Goal: Task Accomplishment & Management: Manage account settings

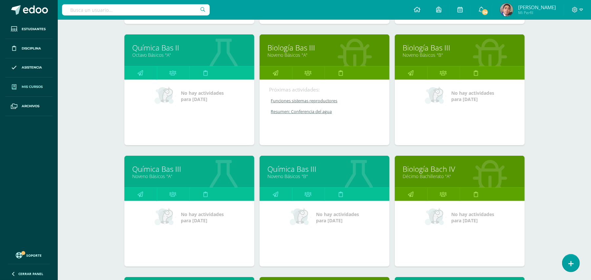
scroll to position [210, 0]
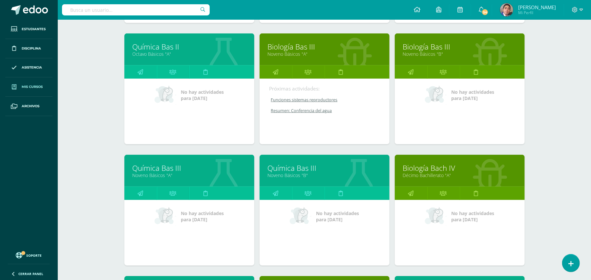
click at [465, 175] on link "Décimo Bachillerato "A"" at bounding box center [460, 175] width 114 height 6
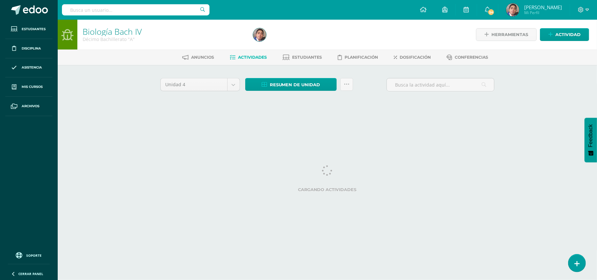
click at [465, 175] on div "Cargando actividades" at bounding box center [327, 180] width 335 height 30
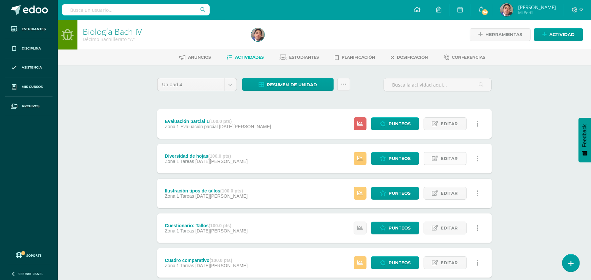
click at [453, 158] on span "Editar" at bounding box center [449, 159] width 17 height 12
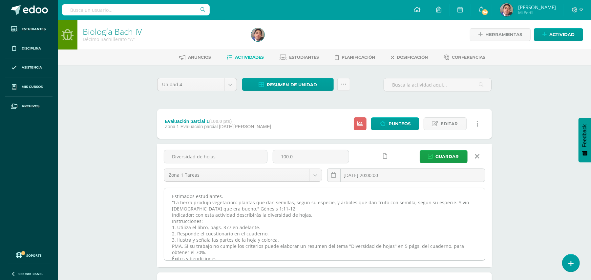
click at [377, 197] on textarea "Estimados estudiantes. "La tierra produjo vegetación: plantas que dan semillas,…" at bounding box center [324, 224] width 321 height 72
click at [227, 193] on textarea "Estimados estudiantes. "La tierra produjo vegetación: plantas que dan semillas,…" at bounding box center [324, 224] width 321 height 72
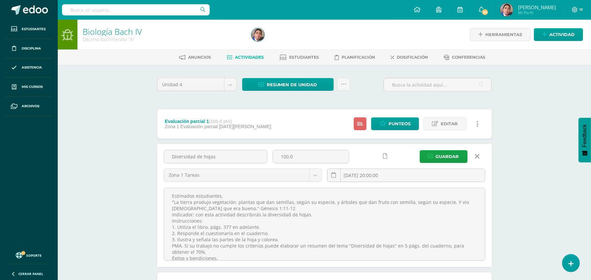
click at [481, 156] on link at bounding box center [477, 156] width 17 height 12
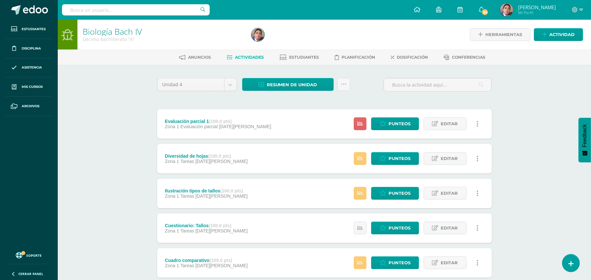
click at [505, 160] on div "Biología Bach IV Décimo Bachillerato "A" Herramientas Detalle de asistencias Ac…" at bounding box center [324, 188] width 533 height 337
click at [552, 35] on span "Actividad" at bounding box center [561, 35] width 25 height 12
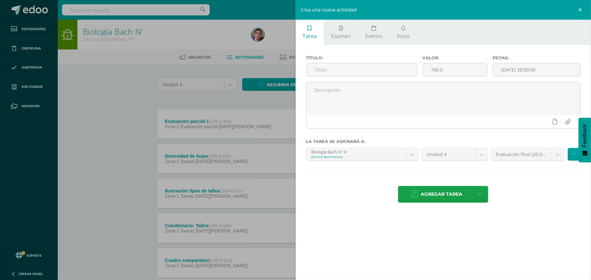
click at [140, 155] on div "Crea una nueva actividad Tarea Examen Evento Aviso Título: Valor: 100.0 Fecha: …" at bounding box center [295, 140] width 591 height 280
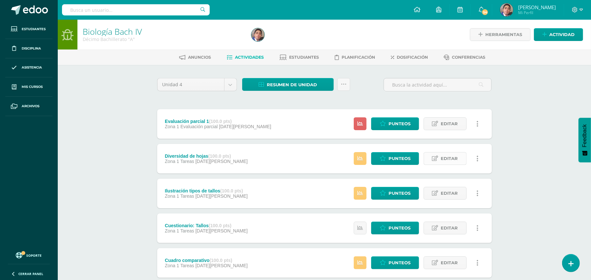
click at [449, 162] on span "Editar" at bounding box center [449, 159] width 17 height 12
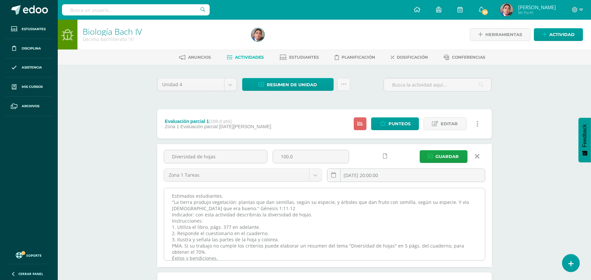
click at [380, 191] on textarea "Estimados estudiantes. "La tierra produjo vegetación: plantas que dan semillas,…" at bounding box center [324, 224] width 321 height 72
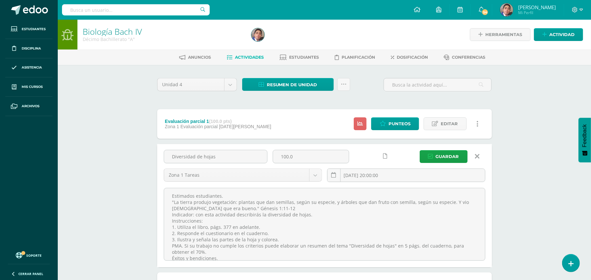
click at [481, 158] on link at bounding box center [477, 156] width 17 height 12
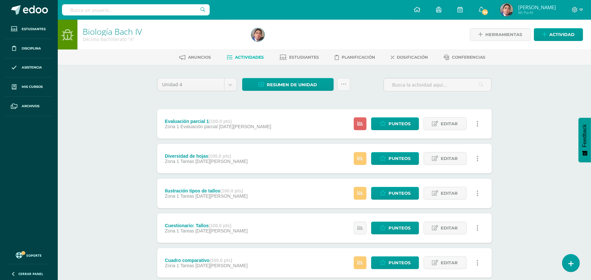
click at [548, 116] on div "Biología Bach IV Décimo Bachillerato "A" Herramientas Detalle de asistencias Ac…" at bounding box center [324, 188] width 533 height 337
click at [551, 36] on span "Actividad" at bounding box center [561, 35] width 25 height 12
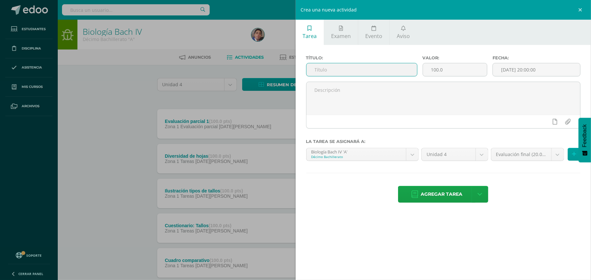
click at [357, 68] on input "text" at bounding box center [361, 69] width 111 height 13
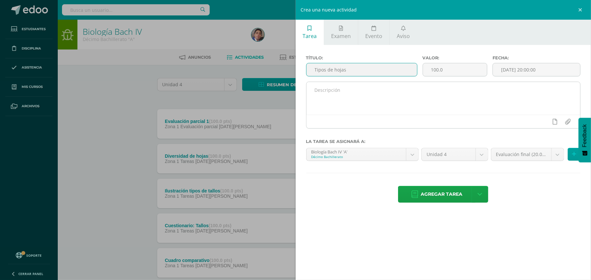
type input "Tipos de hojas"
click at [354, 96] on textarea at bounding box center [443, 98] width 274 height 33
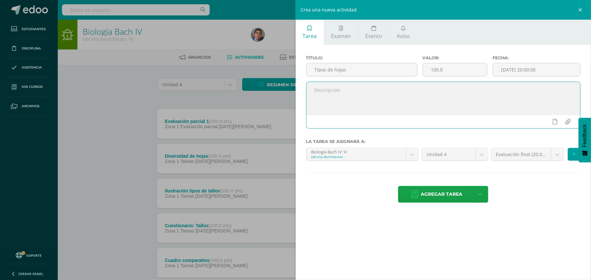
paste textarea "Estimados estudiantes. "La tierra produjo vegetación: plantas que dan semillas,…"
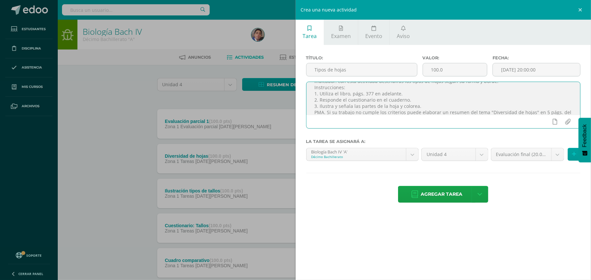
scroll to position [23, 0]
paste textarea "Estimados estudiantes. "La tierra produjo vegetación: plantas que dan semillas,…"
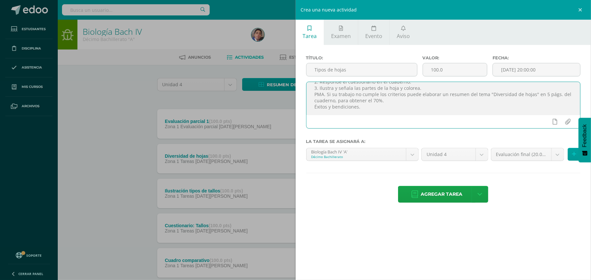
scroll to position [9, 0]
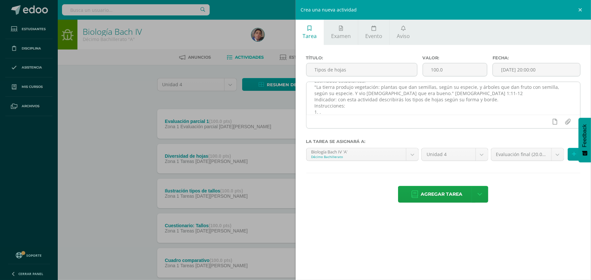
drag, startPoint x: 191, startPoint y: 7, endPoint x: 327, endPoint y: 106, distance: 168.0
click at [327, 106] on textarea "Estimados estudiantes. "La tierra produjo vegetación: plantas que dan semillas,…" at bounding box center [443, 98] width 274 height 33
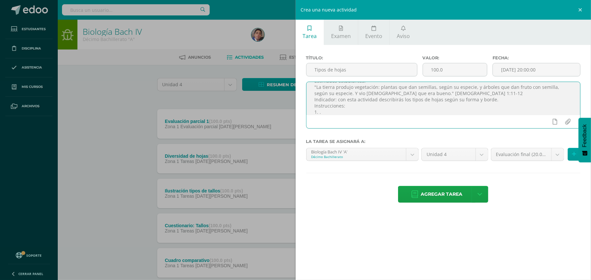
paste textarea "Seleccione 5 plantas e indique: el tipo de hojas que tiene según su forma y bor…"
click at [449, 93] on textarea "Estimados estudiantes. "La tierra produjo vegetación: plantas que dan semillas,…" at bounding box center [443, 98] width 274 height 33
type textarea "Estimados estudiantes. "La tierra produjo vegetación: plantas que dan semillas,…"
click at [558, 154] on body "Estudiantes Disciplina Asistencia Mis cursos Archivos Soporte Ayuda Reportar un…" at bounding box center [295, 178] width 591 height 356
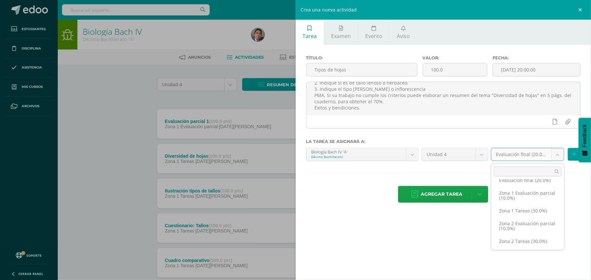
scroll to position [13, 0]
select select "30368"
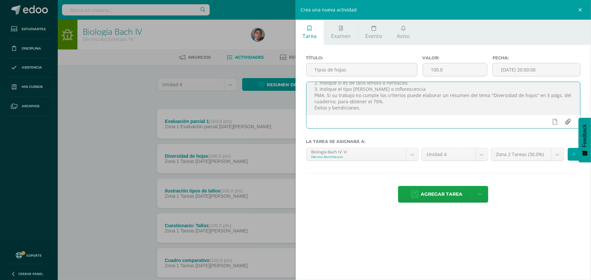
click at [566, 123] on input "file" at bounding box center [567, 121] width 13 height 12
type input "C:\fakepath\10 biología hojas.pdf"
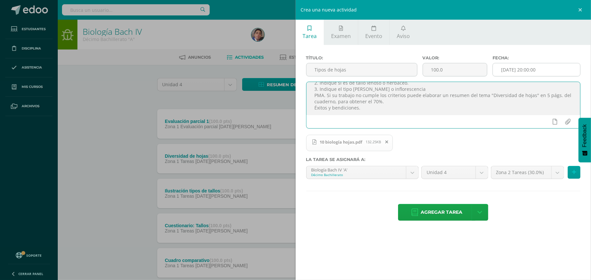
click at [522, 66] on input "[DATE] 20:00:00" at bounding box center [536, 69] width 87 height 13
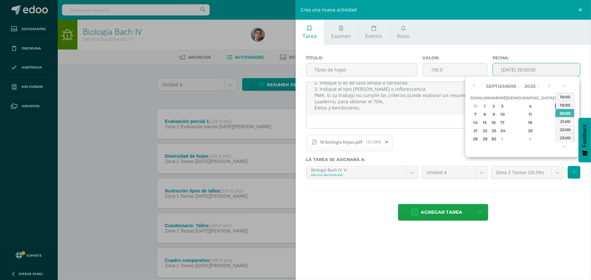
click at [555, 104] on div "5" at bounding box center [558, 106] width 6 height 8
type input "2025-09-05 20:00"
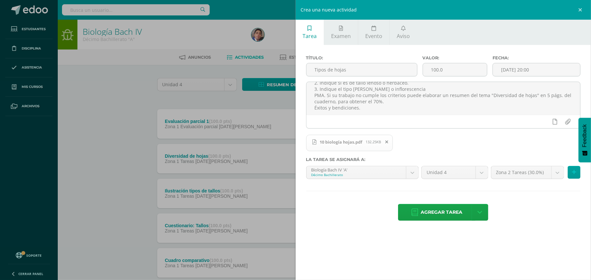
click at [542, 226] on div "Título: Tipos de hojas Valor: 100.0 Fecha: 2025-09-05 20:00 Estimados estudiant…" at bounding box center [444, 139] width 296 height 188
click at [448, 212] on span "Agregar tarea" at bounding box center [442, 212] width 42 height 16
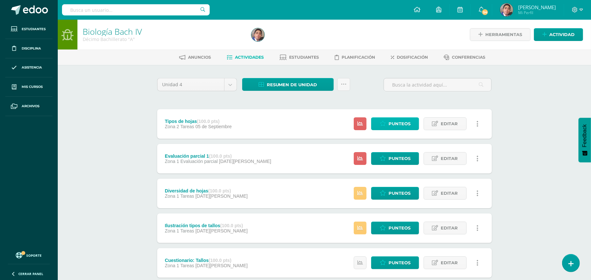
click at [399, 121] on span "Punteos" at bounding box center [399, 124] width 22 height 12
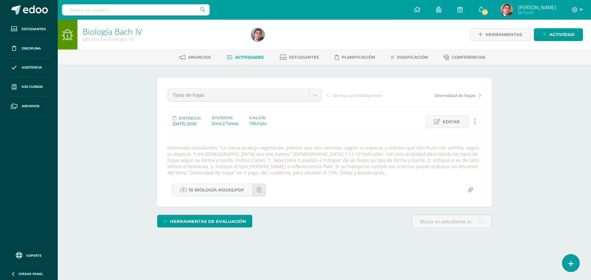
click at [527, 132] on div "Biología Bach IV Décimo Bachillerato "A" Herramientas Detalle de asistencias Ac…" at bounding box center [324, 155] width 533 height 271
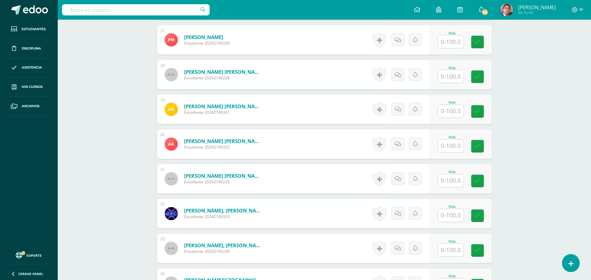
scroll to position [802, 0]
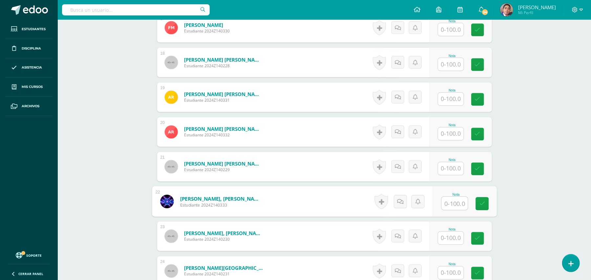
click at [446, 205] on input "text" at bounding box center [454, 203] width 26 height 13
type input "100"
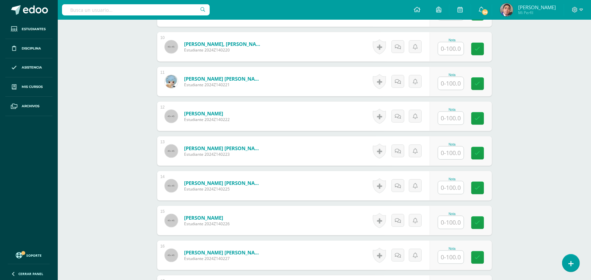
scroll to position [558, 0]
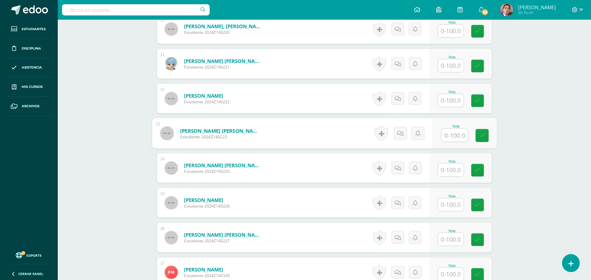
click at [457, 138] on input "text" at bounding box center [454, 135] width 26 height 13
type input "100"
click at [539, 168] on div "Biología [PERSON_NAME] IV Décimo Bachillerato "A" Herramientas Detalle de asist…" at bounding box center [324, 86] width 533 height 1248
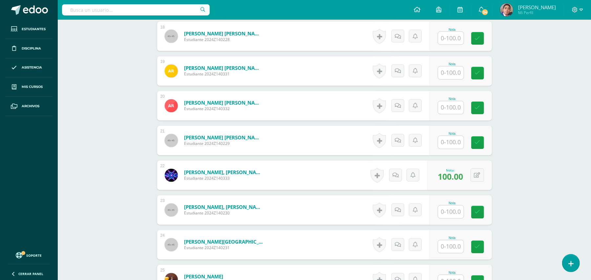
scroll to position [960, 0]
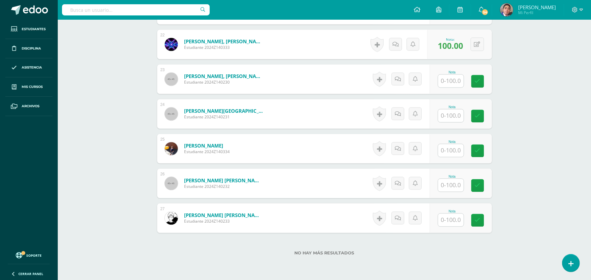
click at [452, 152] on input "text" at bounding box center [451, 150] width 26 height 13
type input "100"
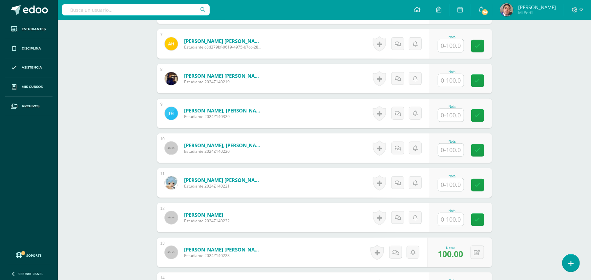
scroll to position [435, 0]
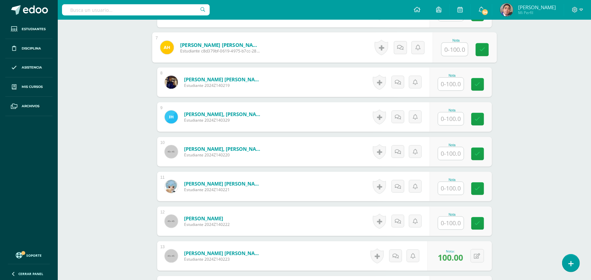
click at [457, 49] on input "text" at bounding box center [454, 49] width 26 height 13
type input "100"
click at [517, 64] on div "Biología [PERSON_NAME] IV Décimo Bachillerato "A" Herramientas Detalle de asist…" at bounding box center [324, 209] width 533 height 1248
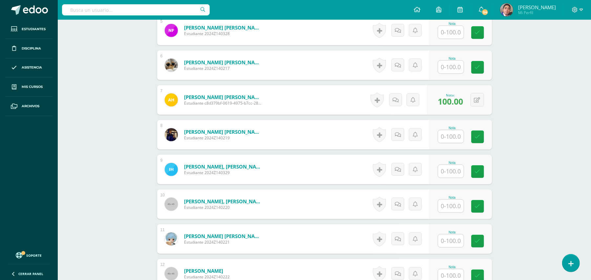
scroll to position [365, 0]
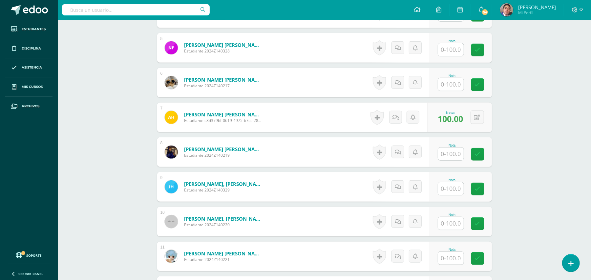
click at [460, 87] on input "text" at bounding box center [451, 84] width 26 height 13
type input "100"
click at [527, 94] on div "Biología [PERSON_NAME] IV Décimo Bachillerato "A" Herramientas Detalle de asist…" at bounding box center [324, 279] width 533 height 1248
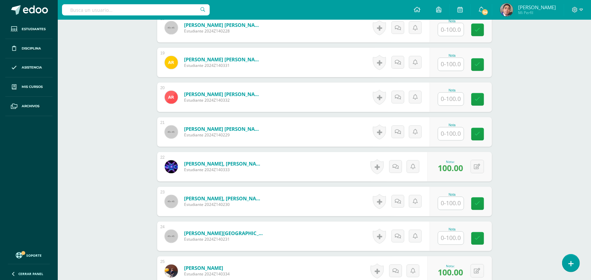
scroll to position [838, 0]
click at [450, 204] on input "text" at bounding box center [454, 203] width 26 height 13
type input "100"
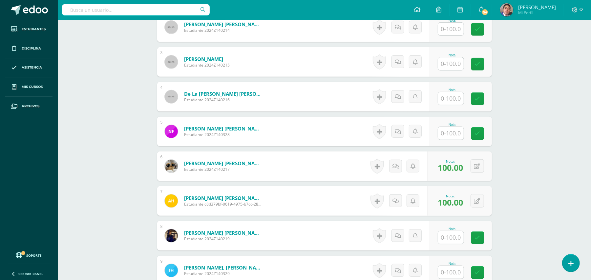
scroll to position [260, 0]
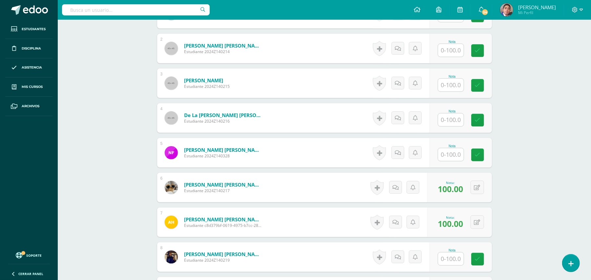
click at [460, 120] on input "text" at bounding box center [451, 120] width 26 height 13
type input "100"
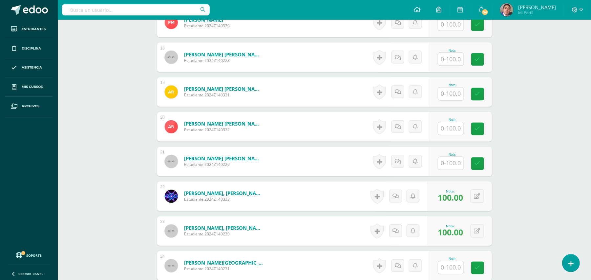
scroll to position [794, 0]
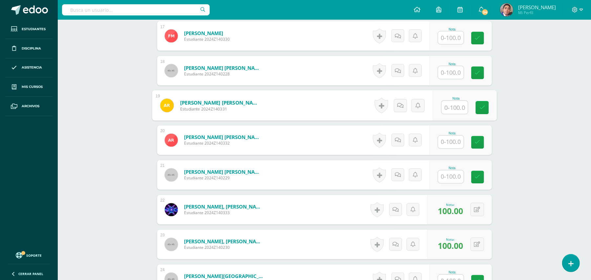
click at [457, 111] on input "text" at bounding box center [454, 107] width 26 height 13
type input "100"
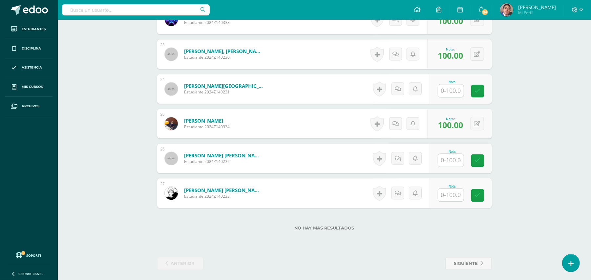
scroll to position [987, 0]
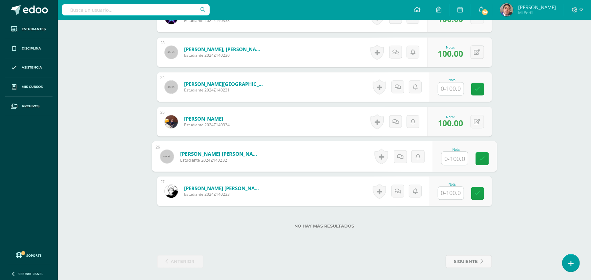
click at [444, 158] on input "text" at bounding box center [454, 158] width 26 height 13
click at [451, 158] on span "10.00" at bounding box center [453, 157] width 21 height 11
click at [477, 159] on button at bounding box center [482, 157] width 14 height 14
type input "100"
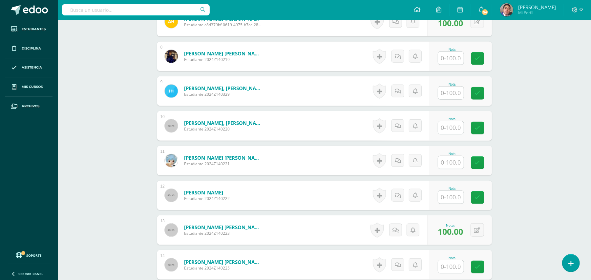
scroll to position [444, 0]
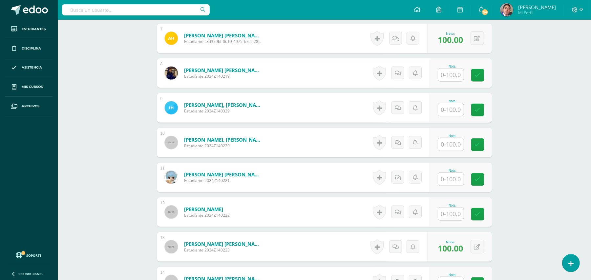
click at [449, 112] on input "text" at bounding box center [451, 109] width 26 height 13
type input "100"
click at [502, 138] on div "¿Estás seguro que quieres eliminar esta actividad? Esto borrará la actividad y …" at bounding box center [324, 222] width 361 height 1203
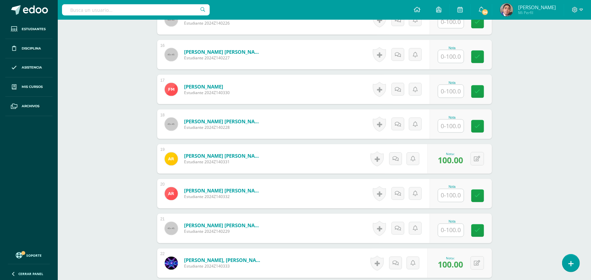
scroll to position [724, 0]
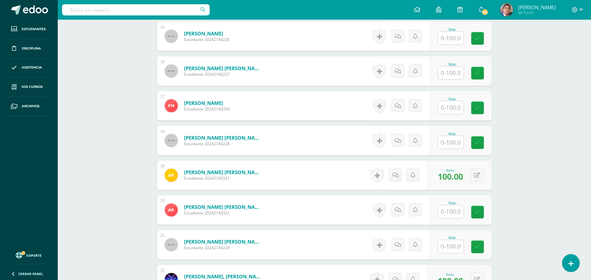
click at [451, 77] on input "text" at bounding box center [451, 73] width 26 height 13
type input "100"
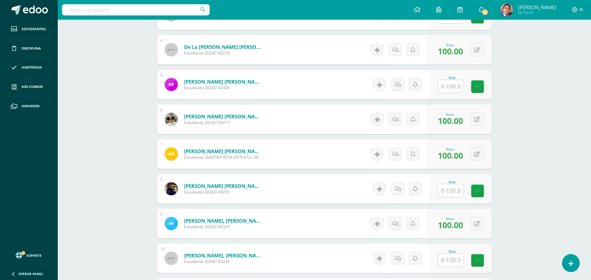
scroll to position [322, 0]
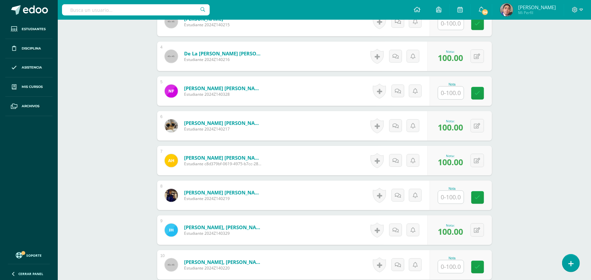
click at [449, 92] on input "text" at bounding box center [451, 93] width 26 height 13
type input "100"
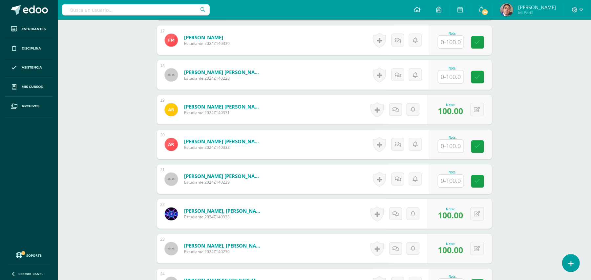
scroll to position [812, 0]
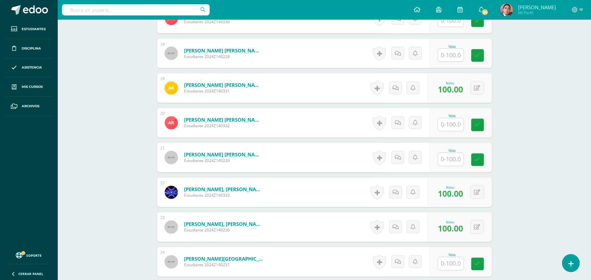
click at [449, 124] on input "text" at bounding box center [451, 124] width 26 height 13
type input "100"
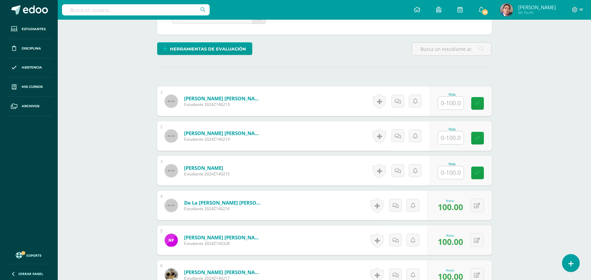
scroll to position [171, 0]
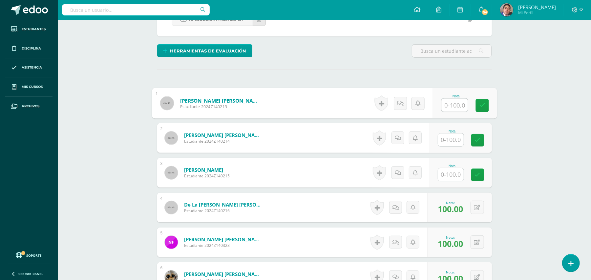
click at [447, 102] on input "text" at bounding box center [454, 105] width 26 height 13
type input "100"
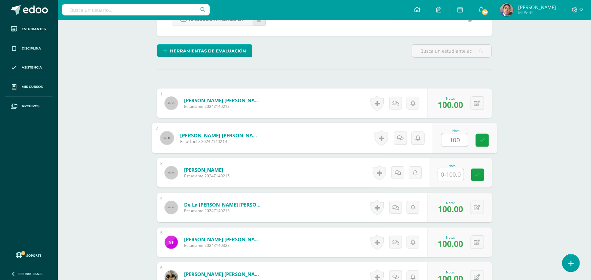
type input "100"
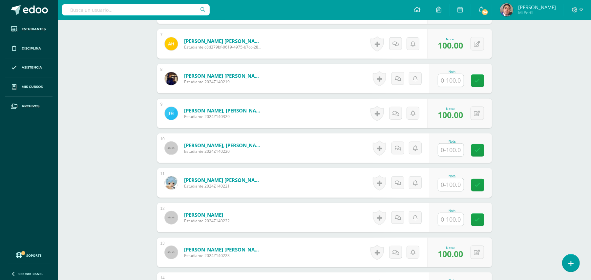
scroll to position [424, 0]
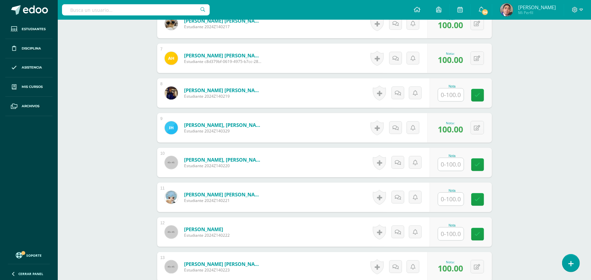
click at [453, 94] on input "text" at bounding box center [451, 95] width 26 height 13
type input "100"
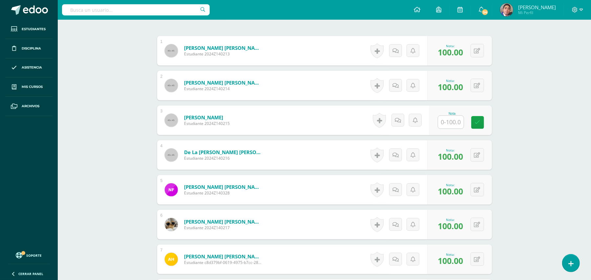
scroll to position [225, 0]
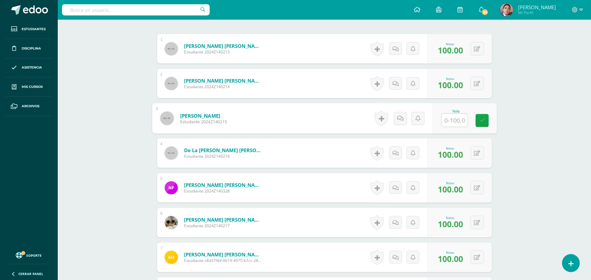
click at [456, 118] on input "text" at bounding box center [454, 120] width 26 height 13
type input "100"
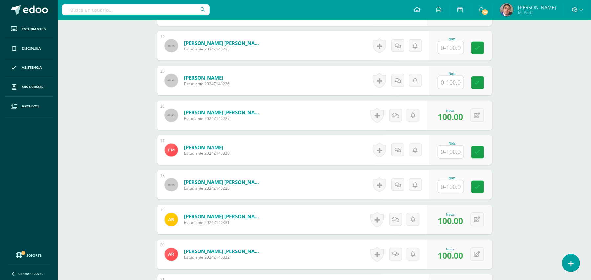
scroll to position [663, 0]
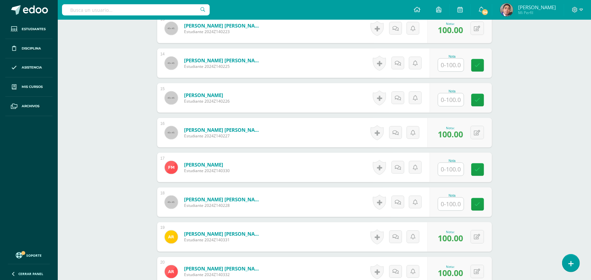
click at [451, 67] on input "text" at bounding box center [451, 65] width 26 height 13
type input "100"
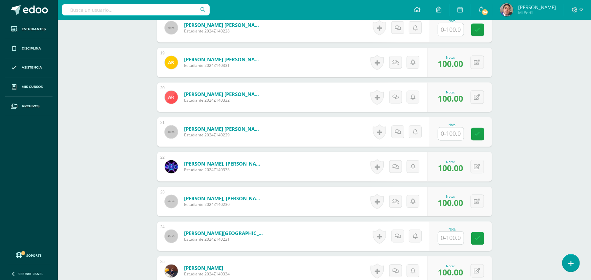
scroll to position [838, 0]
click at [451, 240] on input "text" at bounding box center [451, 238] width 26 height 13
type input "100"
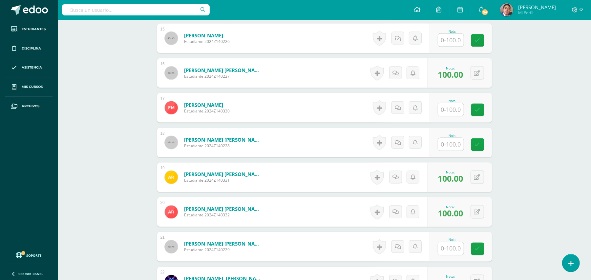
scroll to position [720, 0]
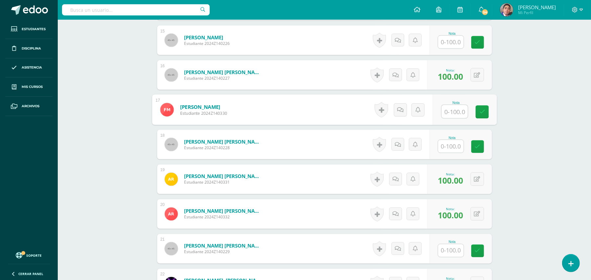
click at [451, 114] on input "text" at bounding box center [454, 111] width 26 height 13
type input "100"
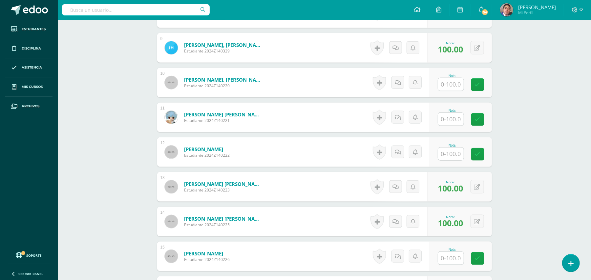
scroll to position [503, 0]
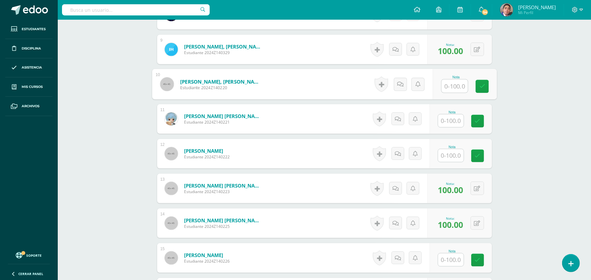
click at [454, 88] on input "text" at bounding box center [454, 86] width 26 height 13
type input "100"
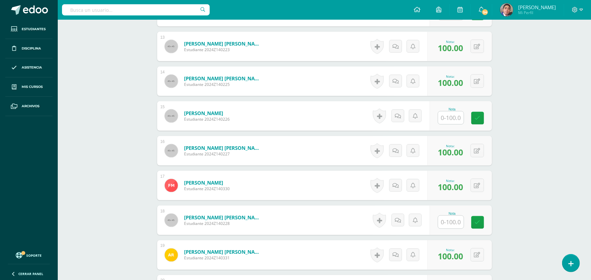
scroll to position [647, 0]
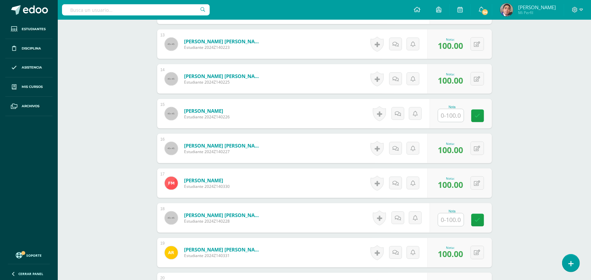
click at [447, 222] on input "text" at bounding box center [451, 220] width 26 height 13
type input "100"
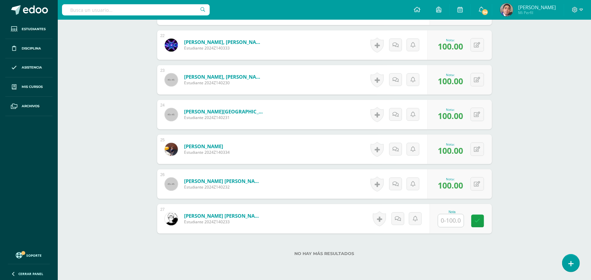
scroll to position [957, 0]
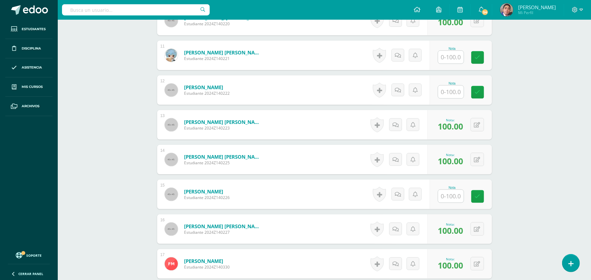
scroll to position [560, 0]
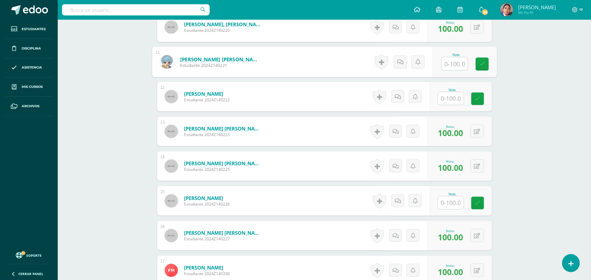
click at [443, 61] on input "text" at bounding box center [454, 63] width 26 height 13
type input "10"
click at [401, 59] on icon at bounding box center [402, 62] width 7 height 6
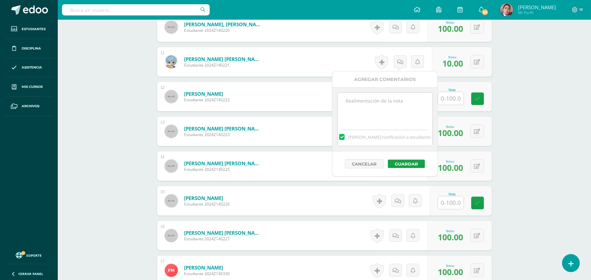
click at [386, 102] on textarea at bounding box center [385, 109] width 95 height 33
type textarea "Estimada estudiante. Tiene pendiente esta actividad. Se le brinda la oportunida…"
click at [405, 164] on button "Guardar" at bounding box center [406, 164] width 37 height 9
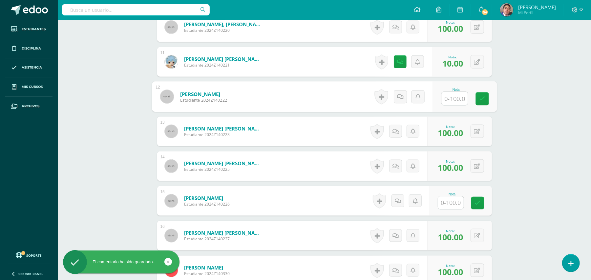
click at [451, 99] on input "text" at bounding box center [454, 98] width 26 height 13
type input "10"
click at [400, 97] on icon at bounding box center [400, 97] width 6 height 6
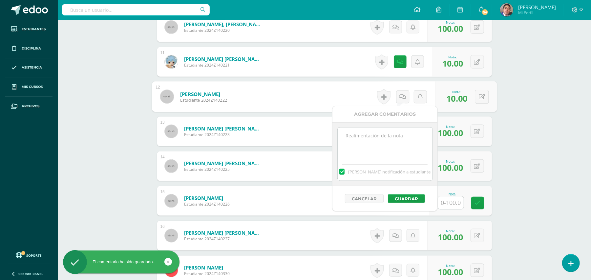
click at [393, 144] on textarea at bounding box center [385, 144] width 95 height 33
paste textarea "Estimada estudiante. Tiene pendiente esta actividad. Se le brinda la oportunida…"
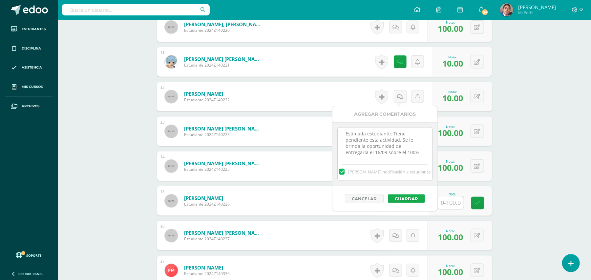
type textarea "Estimada estudiante. Tiene pendiente esta actividad. Se le brinda la oportunida…"
click at [400, 197] on button "Guardar" at bounding box center [406, 199] width 37 height 9
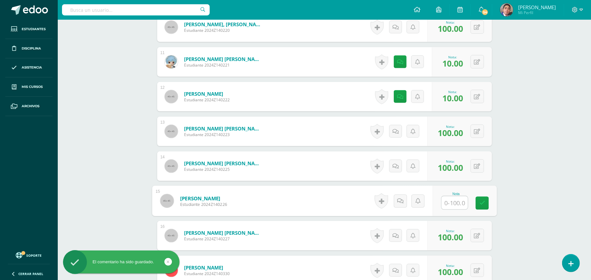
click at [456, 205] on input "text" at bounding box center [454, 203] width 26 height 13
type input "10"
click at [399, 201] on icon at bounding box center [400, 201] width 6 height 6
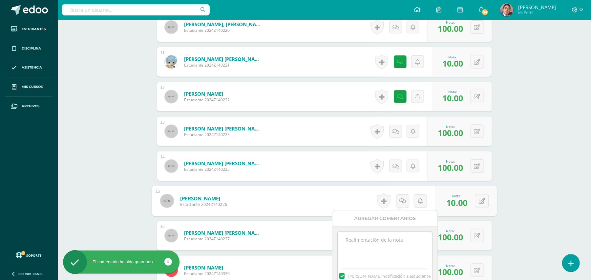
click at [385, 249] on textarea at bounding box center [385, 248] width 95 height 33
paste textarea "Estimada estudiante. Tiene pendiente esta actividad. Se le brinda la oportunida…"
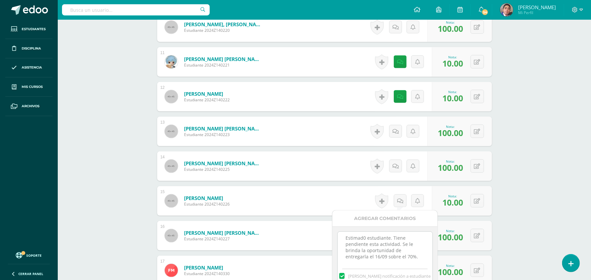
scroll to position [2, 0]
type textarea "Estimad0 estudiante. Tiene pendiente esta actividad. Se le brinda la oportunida…"
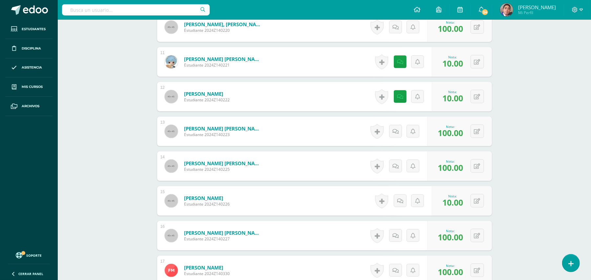
click at [559, 219] on div "Biología Bach IV Décimo Bachillerato "A" Herramientas Detalle de asistencias Ac…" at bounding box center [324, 84] width 533 height 1248
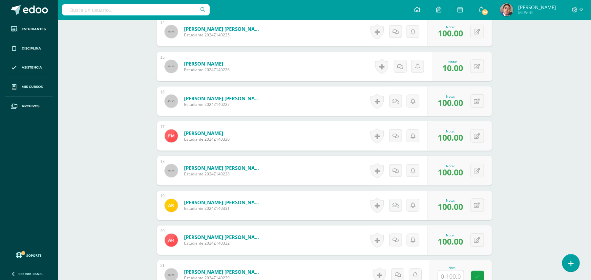
scroll to position [696, 0]
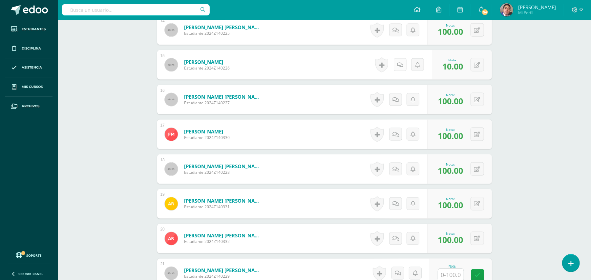
click at [396, 59] on link at bounding box center [400, 64] width 13 height 13
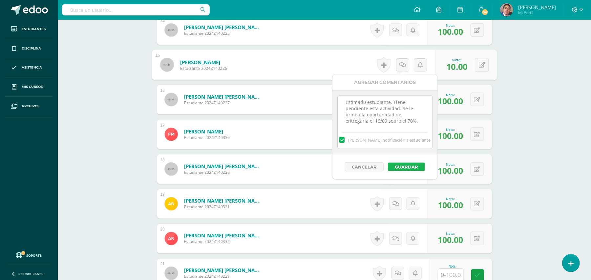
click at [404, 168] on button "Guardar" at bounding box center [406, 167] width 37 height 9
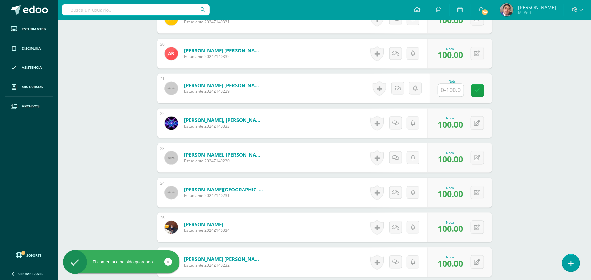
scroll to position [888, 0]
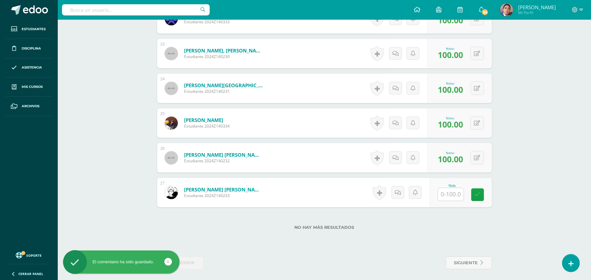
scroll to position [987, 0]
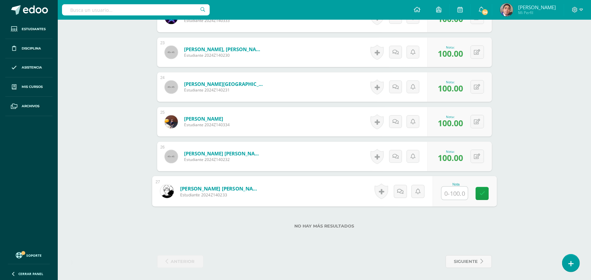
click at [457, 189] on input "text" at bounding box center [454, 193] width 26 height 13
type input "10"
click at [401, 190] on icon at bounding box center [400, 192] width 6 height 6
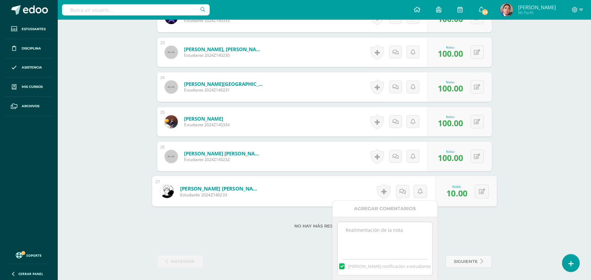
click at [389, 239] on textarea at bounding box center [385, 238] width 95 height 33
paste textarea "Estimada estudiante. Tiene pendiente esta actividad. Se le brinda la oportunida…"
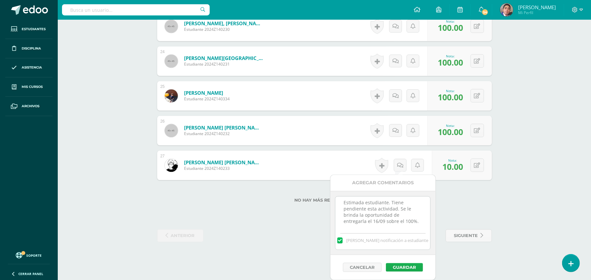
type textarea "Estimada estudiante. Tiene pendiente esta actividad. Se le brinda la oportunida…"
click at [405, 267] on button "Guardar" at bounding box center [404, 267] width 37 height 9
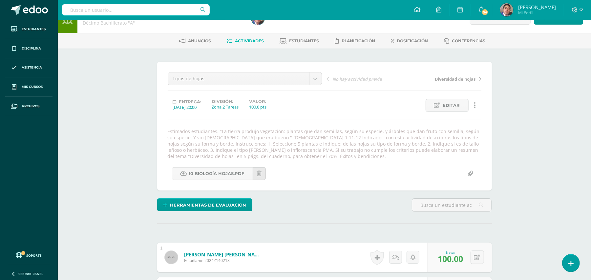
scroll to position [0, 0]
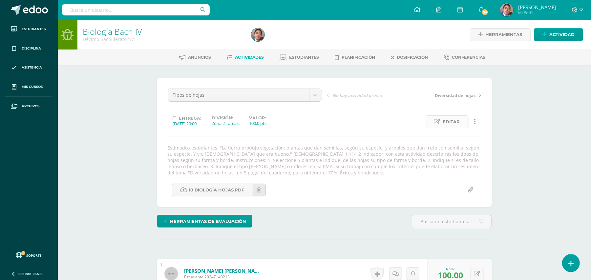
click at [452, 121] on span "Editar" at bounding box center [451, 122] width 17 height 12
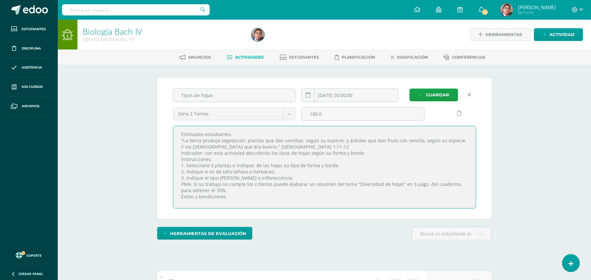
click at [373, 137] on textarea "Estimados estudiantes. "La tierra produjo vegetación: plantas que dan semillas,…" at bounding box center [324, 167] width 302 height 82
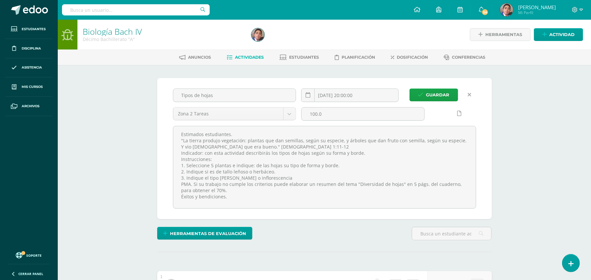
click at [472, 93] on link at bounding box center [469, 95] width 13 height 13
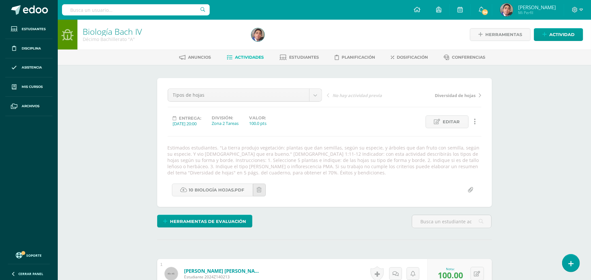
click at [549, 35] on link "Actividad" at bounding box center [558, 34] width 49 height 13
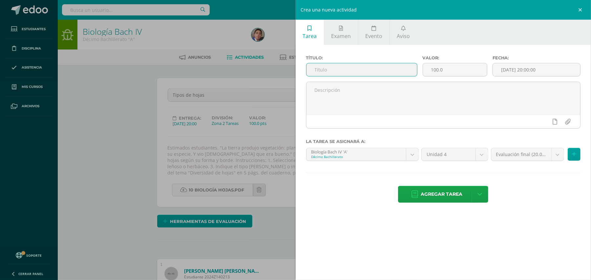
click at [378, 71] on input "text" at bounding box center [361, 69] width 111 height 13
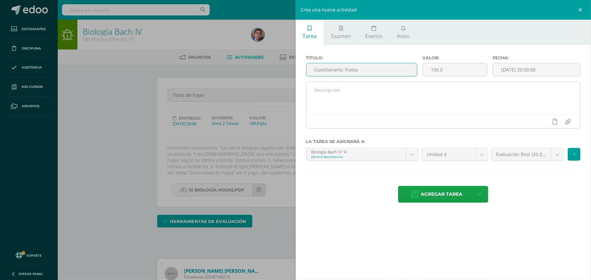
type input "Cuestionario: frutos"
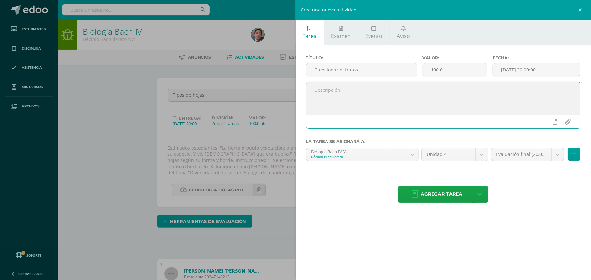
click at [384, 88] on textarea at bounding box center [443, 98] width 274 height 33
paste textarea "Estimados estudiantes. "La tierra produjo vegetación: plantas que dan semillas,…"
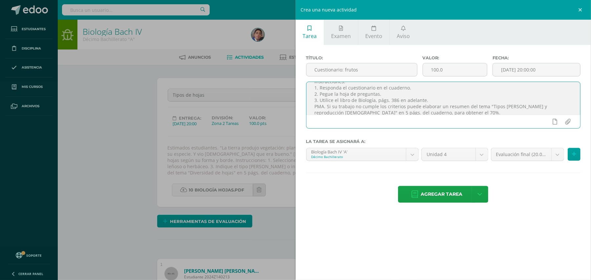
scroll to position [40, 0]
type textarea "Estimados estudiantes. "La tierra produjo vegetación: plantas que dan semillas,…"
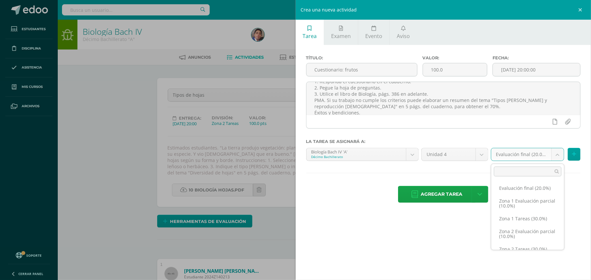
scroll to position [13, 0]
select select "30368"
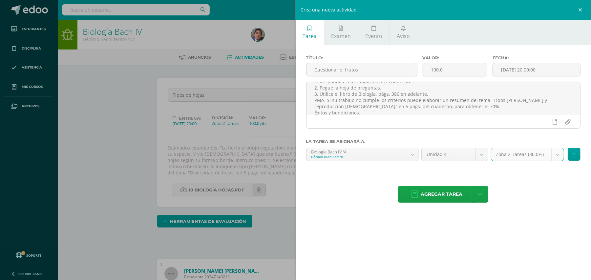
click at [539, 240] on div "Tarea Examen Evento Aviso Título: Cuestionario: frutos Valor: 100.0 Fecha: 2025…" at bounding box center [444, 140] width 296 height 280
click at [567, 125] on input "file" at bounding box center [567, 121] width 13 height 12
click at [566, 124] on input "file" at bounding box center [567, 121] width 13 height 12
type input "C:\fakepath\Cuestionario frutos.jpg"
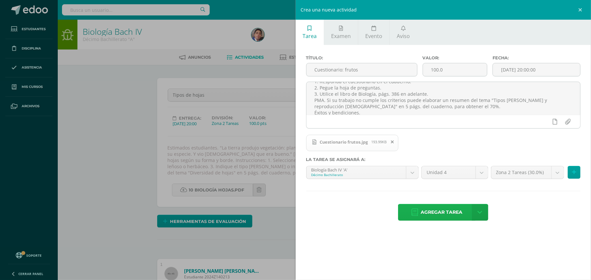
click at [456, 214] on span "Agregar tarea" at bounding box center [442, 212] width 42 height 16
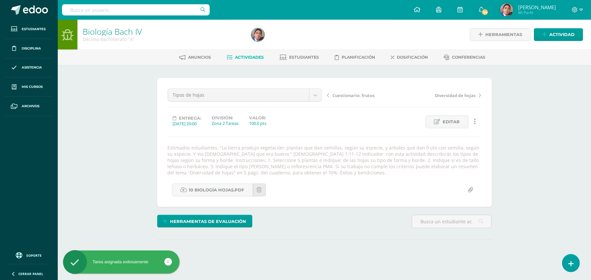
click at [534, 190] on div "Biología [PERSON_NAME] IV Décimo Bachillerato "A" Herramientas Detalle de asist…" at bounding box center [324, 155] width 533 height 271
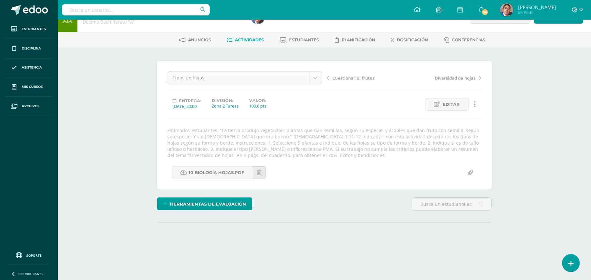
click at [314, 79] on body "Tarea asignada exitosamente Estudiantes Disciplina Asistencia Mis cursos Archiv…" at bounding box center [295, 128] width 591 height 291
select select "/dashboard/teacher/grade-activity/32506/"
click at [532, 133] on div "Biología [PERSON_NAME] IV Décimo Bachillerato "A" Herramientas Detalle de asist…" at bounding box center [324, 137] width 533 height 271
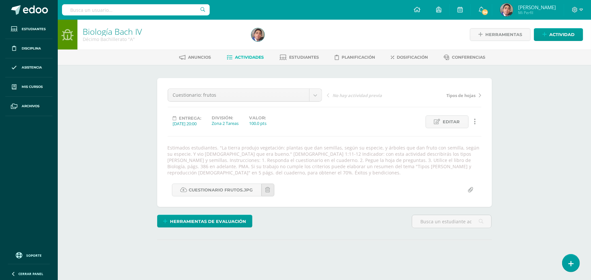
click at [532, 133] on div "Biología [PERSON_NAME] IV Décimo Bachillerato "A" Herramientas Detalle de asist…" at bounding box center [324, 155] width 533 height 271
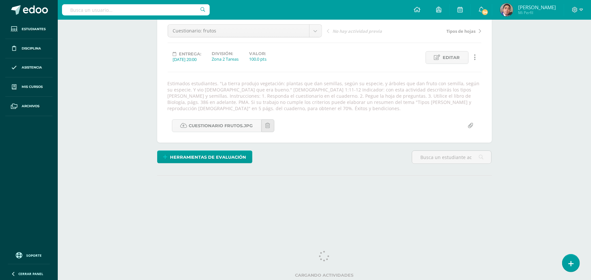
click at [532, 134] on div "Biología [PERSON_NAME] IV Décimo Bachillerato "A" Herramientas Detalle de asist…" at bounding box center [324, 90] width 533 height 271
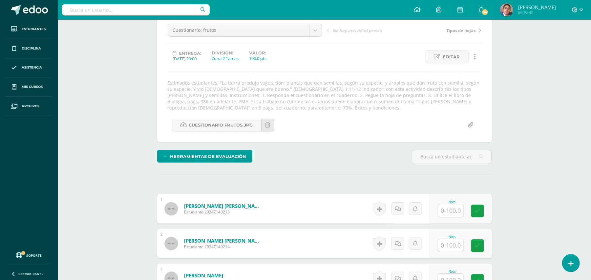
scroll to position [66, 0]
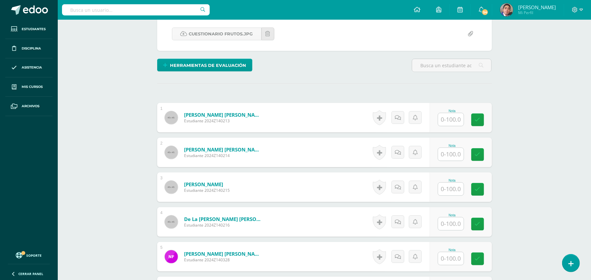
scroll to position [156, 0]
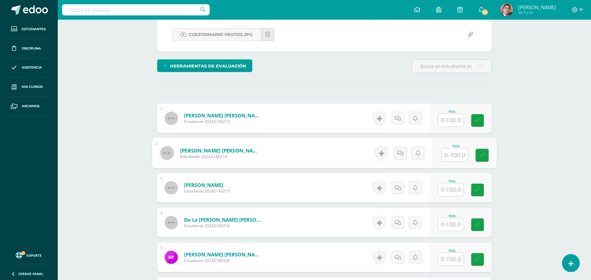
click at [447, 156] on input "text" at bounding box center [454, 155] width 26 height 13
type input "100"
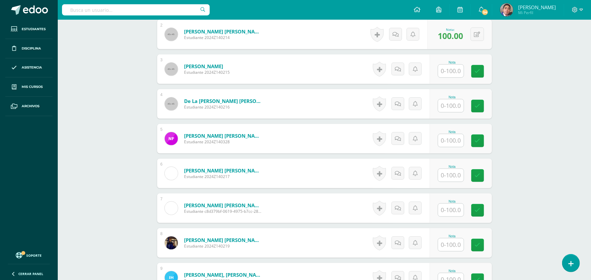
scroll to position [374, 0]
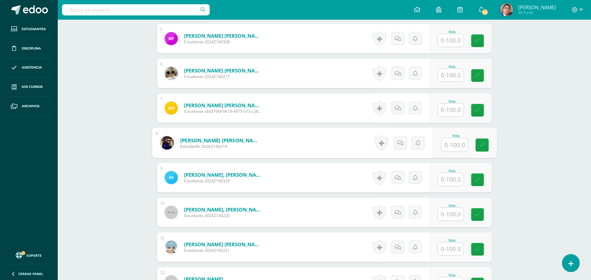
click at [450, 140] on input "text" at bounding box center [454, 144] width 26 height 13
type input "100"
click at [543, 163] on div "Biología [PERSON_NAME] IV Décimo Bachillerato "A" Herramientas Detalle de asist…" at bounding box center [324, 269] width 533 height 1248
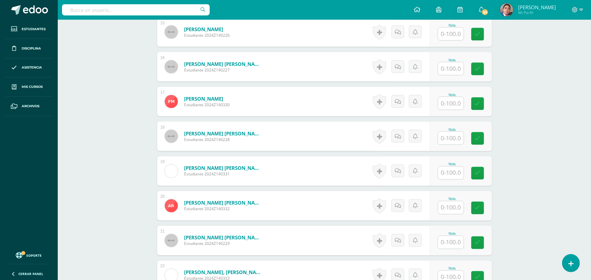
scroll to position [812, 0]
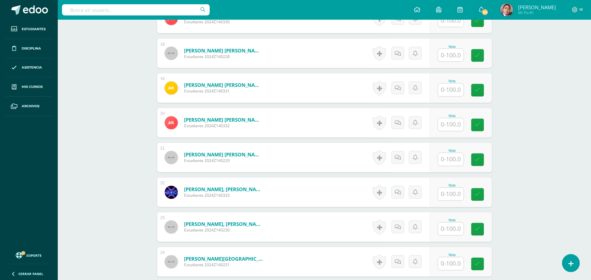
click at [460, 230] on input "text" at bounding box center [451, 229] width 26 height 13
type input "100"
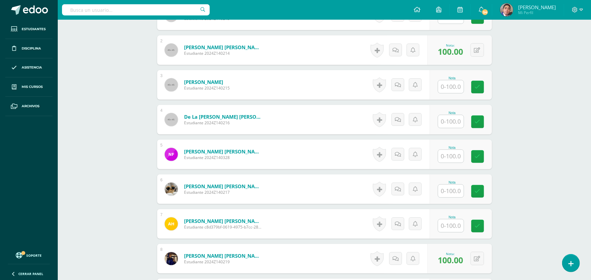
scroll to position [243, 0]
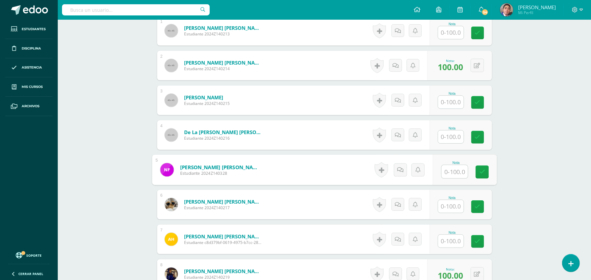
click at [453, 175] on input "text" at bounding box center [454, 171] width 26 height 13
type input "100"
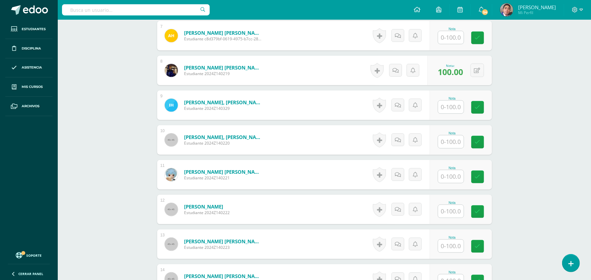
scroll to position [462, 0]
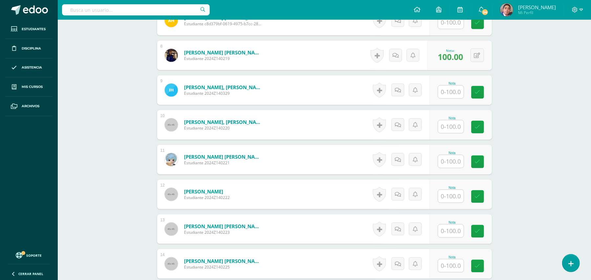
click at [447, 201] on input "text" at bounding box center [451, 196] width 26 height 13
type input "100"
click at [517, 192] on div "Biología [PERSON_NAME] IV Décimo Bachillerato "A" Herramientas Detalle de asist…" at bounding box center [324, 182] width 533 height 1248
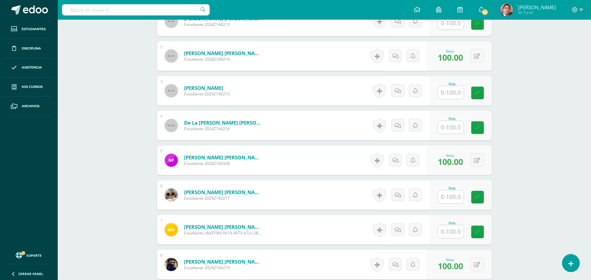
scroll to position [243, 0]
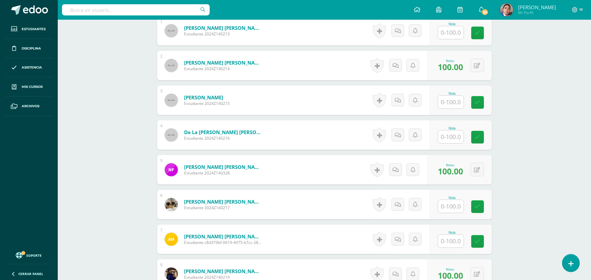
click at [454, 137] on input "text" at bounding box center [451, 137] width 26 height 13
type input "100"
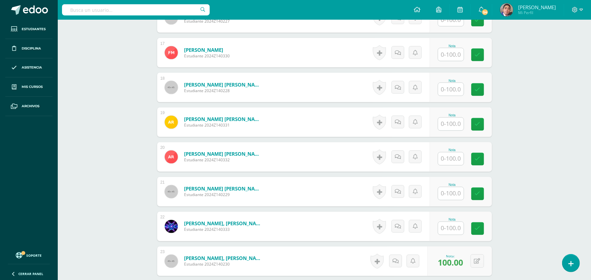
scroll to position [768, 0]
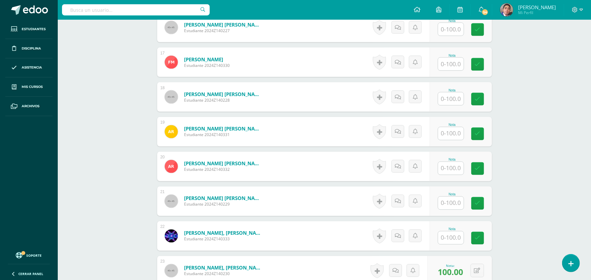
click at [458, 133] on input "text" at bounding box center [451, 133] width 26 height 13
type input "100"
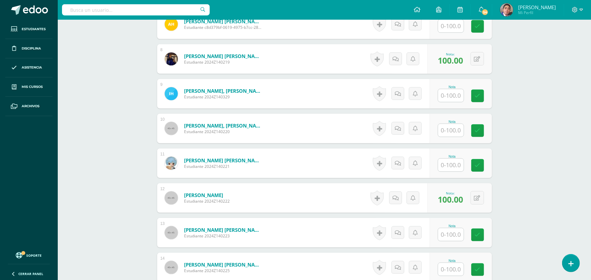
scroll to position [418, 0]
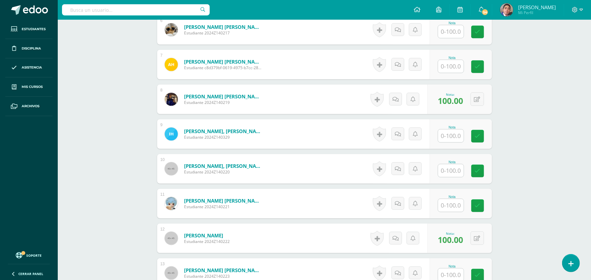
click at [448, 70] on input "text" at bounding box center [451, 66] width 26 height 13
type input "100"
click at [518, 99] on div "Biología [PERSON_NAME] IV Décimo Bachillerato "A" Herramientas Detalle de asist…" at bounding box center [324, 226] width 533 height 1248
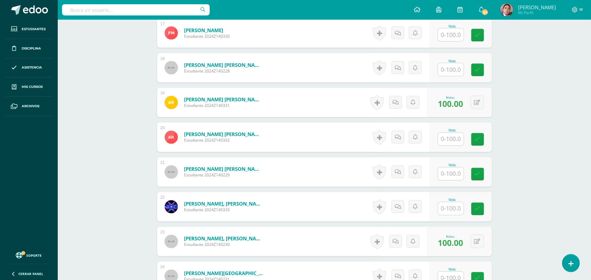
scroll to position [856, 0]
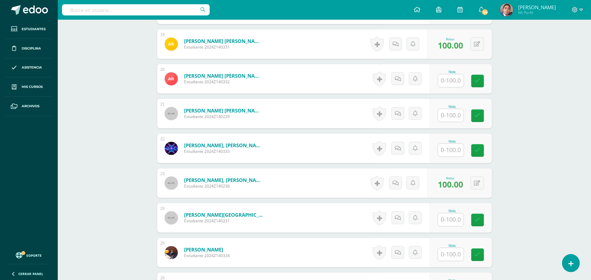
click at [456, 215] on input "text" at bounding box center [451, 220] width 26 height 13
type input "100"
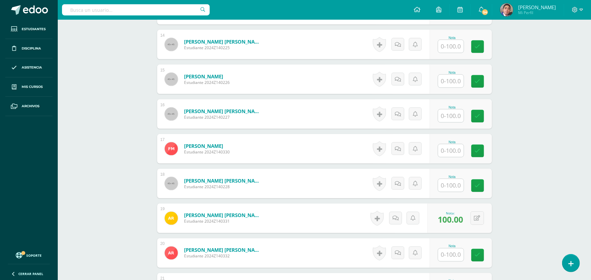
scroll to position [680, 0]
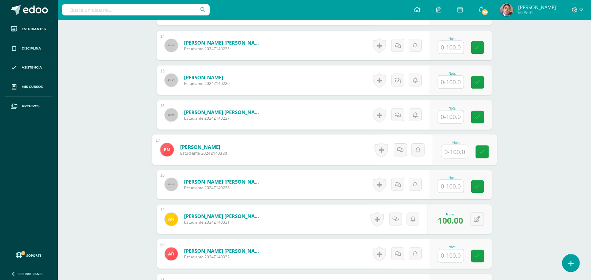
click at [442, 153] on input "text" at bounding box center [454, 151] width 26 height 13
type input "100"
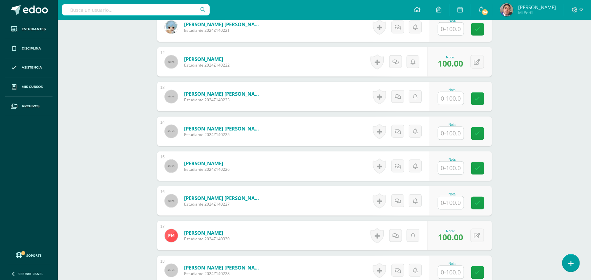
scroll to position [593, 0]
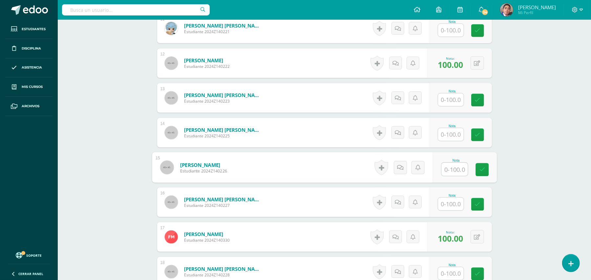
click at [457, 168] on input "text" at bounding box center [454, 169] width 26 height 13
type input "100"
click at [515, 166] on div "Biología Bach IV Décimo Bachillerato "A" Herramientas Detalle de asistencias Ac…" at bounding box center [324, 51] width 533 height 1248
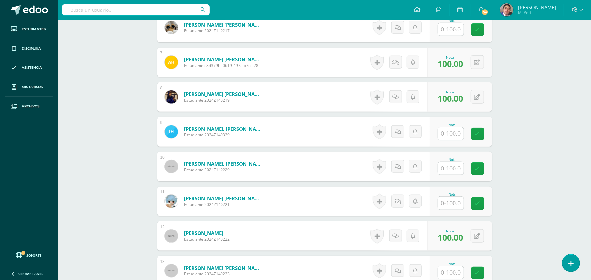
scroll to position [374, 0]
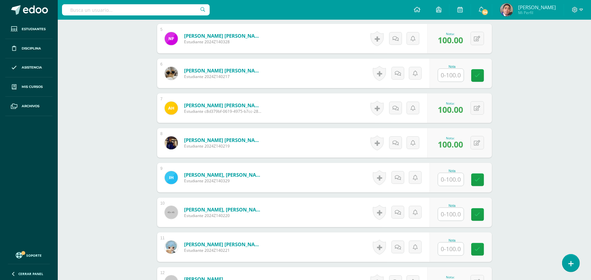
click at [461, 184] on input "text" at bounding box center [451, 179] width 26 height 13
type input "100"
click at [515, 171] on div "Biología Bach IV Décimo Bachillerato "A" Herramientas Detalle de asistencias Ac…" at bounding box center [324, 269] width 533 height 1248
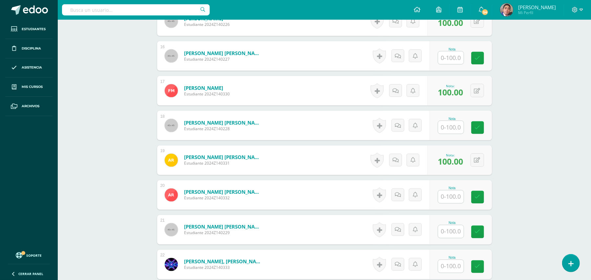
scroll to position [943, 0]
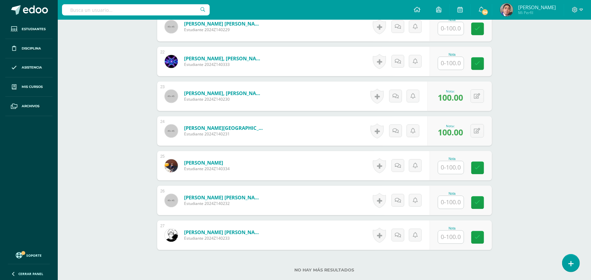
click at [440, 201] on div at bounding box center [451, 202] width 26 height 13
type input "100"
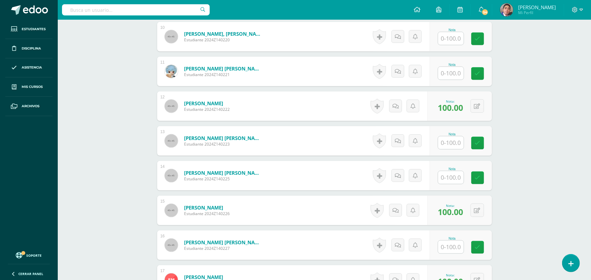
scroll to position [549, 0]
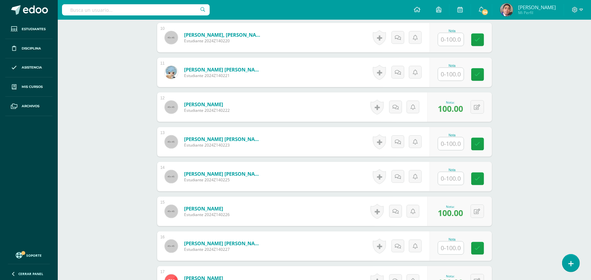
click at [459, 146] on input "text" at bounding box center [451, 143] width 26 height 13
type input "100"
click at [525, 170] on div "Biología [PERSON_NAME] IV Décimo Bachillerato "A" Herramientas Detalle de asist…" at bounding box center [324, 95] width 533 height 1248
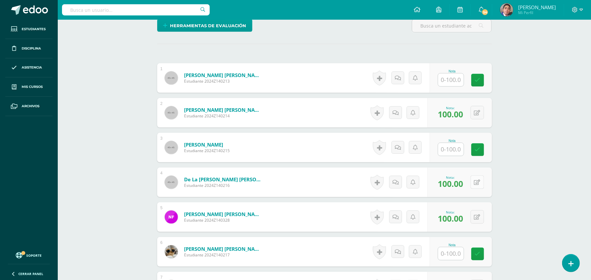
scroll to position [199, 0]
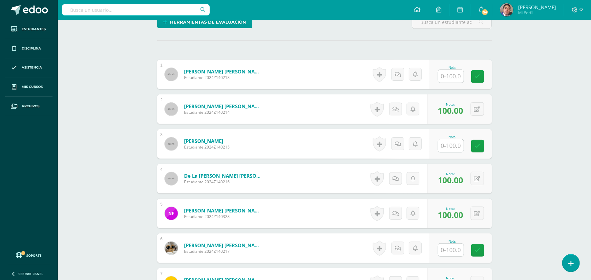
click at [453, 142] on input "text" at bounding box center [451, 145] width 26 height 13
type input "100"
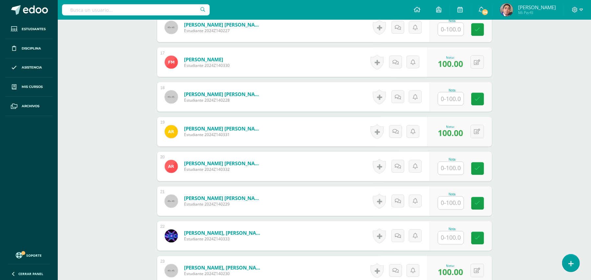
scroll to position [943, 0]
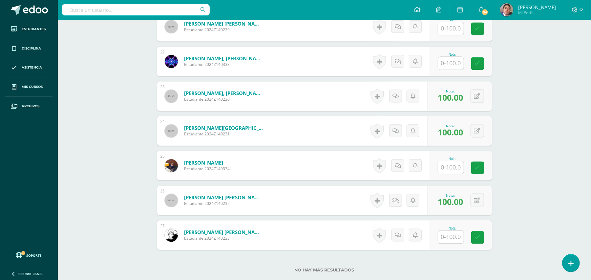
click at [448, 242] on input "text" at bounding box center [451, 237] width 26 height 13
type input "100"
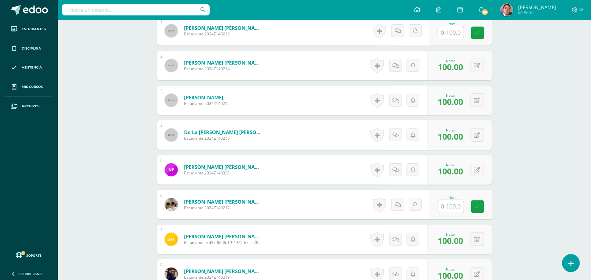
scroll to position [68, 0]
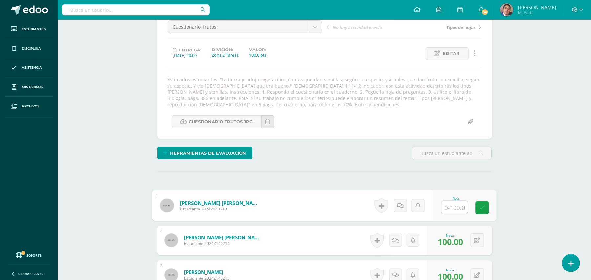
click at [451, 211] on input "text" at bounding box center [454, 207] width 26 height 13
type input "100"
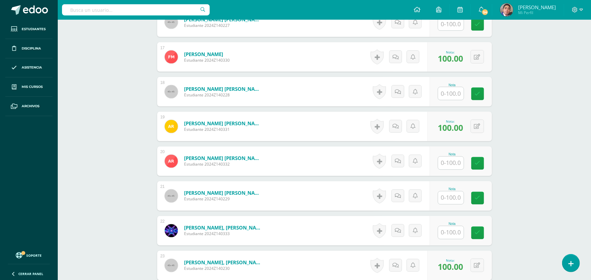
scroll to position [812, 0]
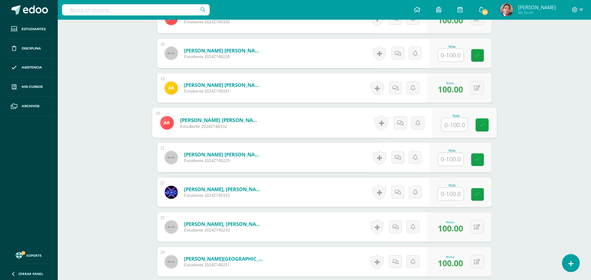
click at [452, 128] on input "text" at bounding box center [454, 124] width 26 height 13
type input "100"
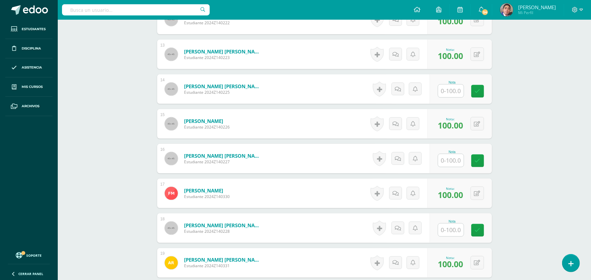
scroll to position [462, 0]
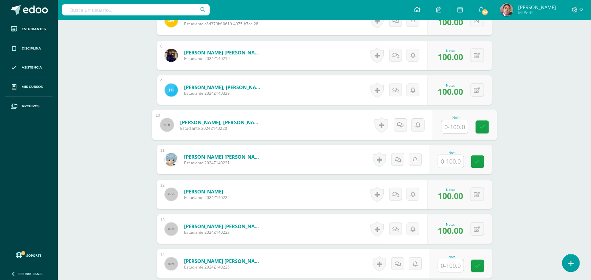
click at [452, 126] on input "text" at bounding box center [454, 126] width 26 height 13
type input "100"
click at [528, 137] on div "Biología Bach IV Décimo Bachillerato "A" Herramientas Detalle de asistencias Ac…" at bounding box center [324, 182] width 533 height 1248
click at [447, 156] on input "text" at bounding box center [451, 161] width 26 height 13
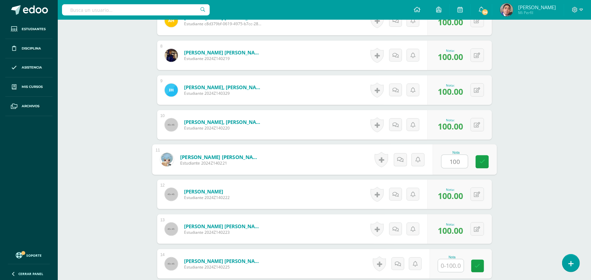
type input "100"
click at [533, 161] on div "Biología Bach IV Décimo Bachillerato "A" Herramientas Detalle de asistencias Ac…" at bounding box center [324, 182] width 533 height 1248
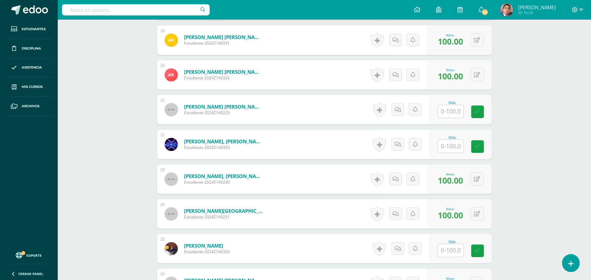
scroll to position [856, 0]
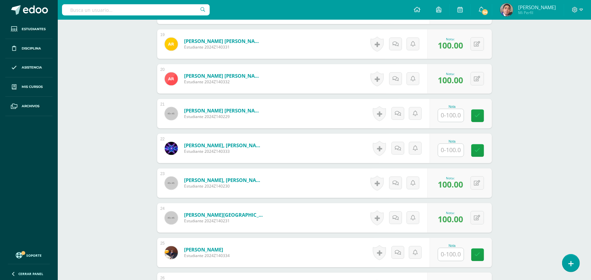
click at [456, 148] on input "text" at bounding box center [451, 150] width 26 height 13
type input "100"
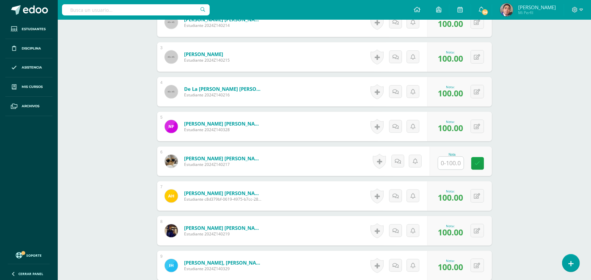
scroll to position [287, 0]
click at [451, 162] on input "text" at bounding box center [451, 162] width 26 height 13
type input "10"
click at [402, 161] on link at bounding box center [402, 161] width 13 height 13
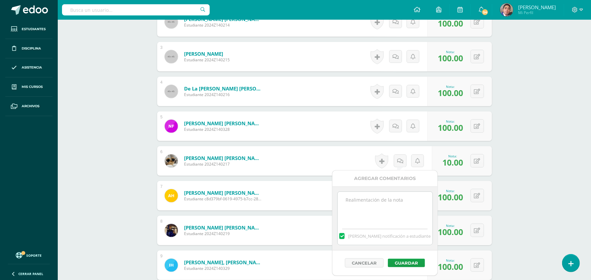
click at [400, 196] on textarea at bounding box center [385, 208] width 95 height 33
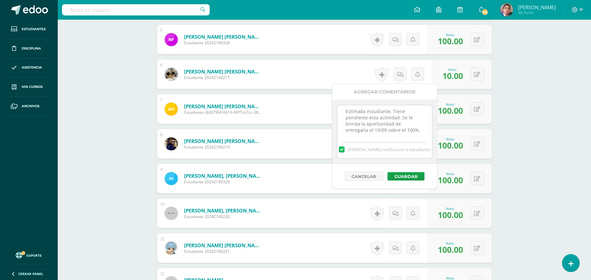
scroll to position [374, 0]
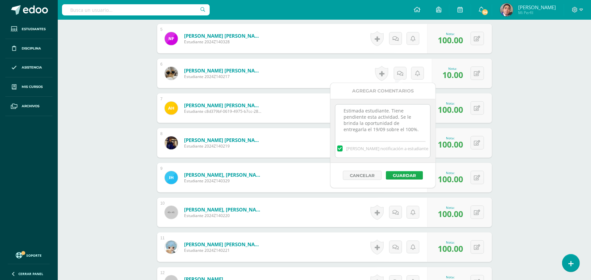
type textarea "Estimada estudiante. Tiene pendiente esta actividad. Se le brinda la oportunida…"
click at [407, 176] on button "Guardar" at bounding box center [404, 175] width 37 height 9
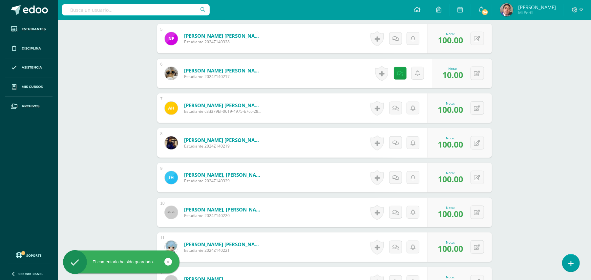
click at [520, 154] on div "Biología Bach IV Décimo Bachillerato "A" Herramientas Detalle de asistencias Ac…" at bounding box center [324, 269] width 533 height 1248
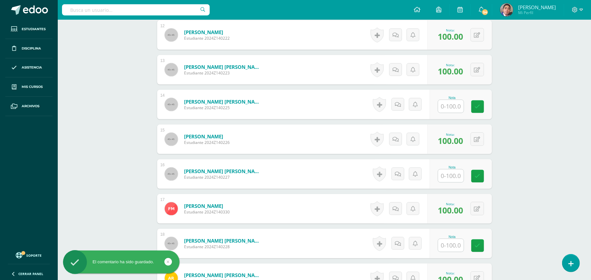
scroll to position [637, 0]
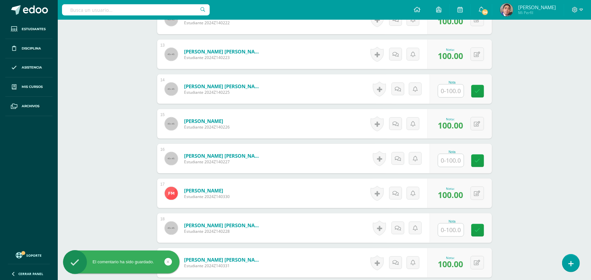
click at [455, 95] on input "text" at bounding box center [451, 91] width 26 height 13
type input "10"
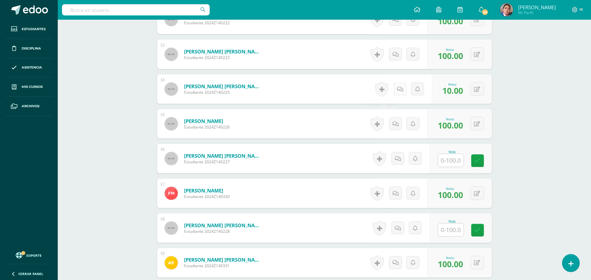
click at [397, 88] on link at bounding box center [400, 89] width 13 height 13
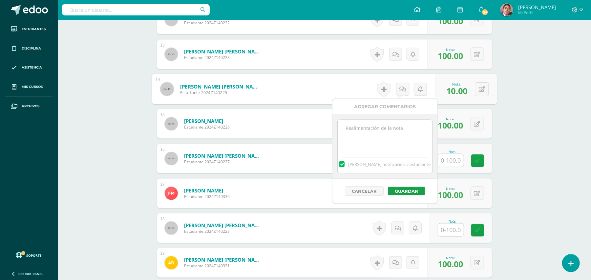
click at [408, 135] on textarea at bounding box center [385, 136] width 95 height 33
paste textarea "Estimada estudiante. Tiene pendiente esta actividad. Se le brinda la oportunida…"
click at [364, 124] on textarea "Estimada estudiante. Tiene pendiente esta actividad. Se le brinda la oportunida…" at bounding box center [385, 136] width 95 height 33
type textarea "Estimado estudiante. Tiene pendiente esta actividad. Se le brinda la oportunida…"
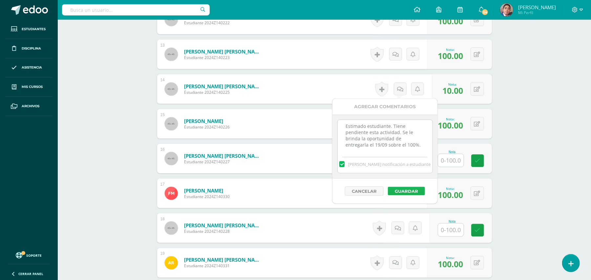
click at [410, 194] on button "Guardar" at bounding box center [406, 191] width 37 height 9
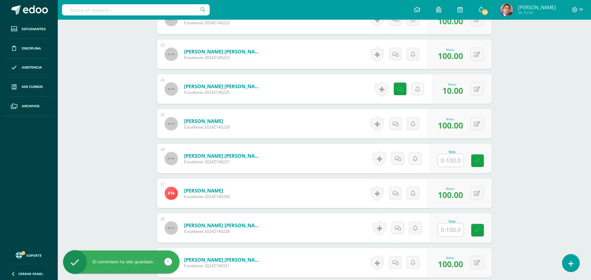
click at [448, 163] on input "text" at bounding box center [451, 160] width 26 height 13
type input "10"
click at [399, 160] on icon at bounding box center [402, 159] width 7 height 6
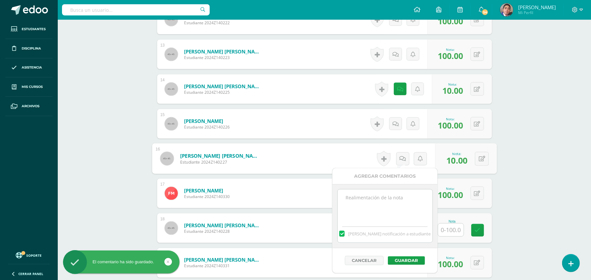
click at [406, 196] on textarea at bounding box center [385, 206] width 95 height 33
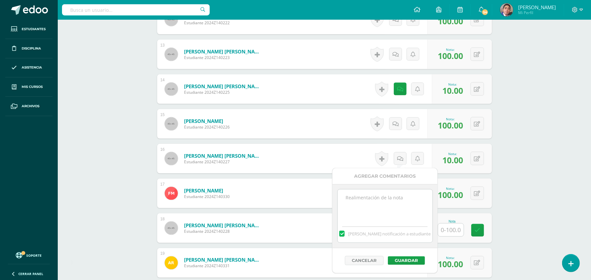
paste textarea "Estimada estudiante. Tiene pendiente esta actividad. Se le brinda la oportunida…"
type textarea "Estimada estudiante. Tiene pendiente esta actividad. Se le brinda la oportunida…"
click at [401, 260] on button "Guardar" at bounding box center [406, 261] width 37 height 9
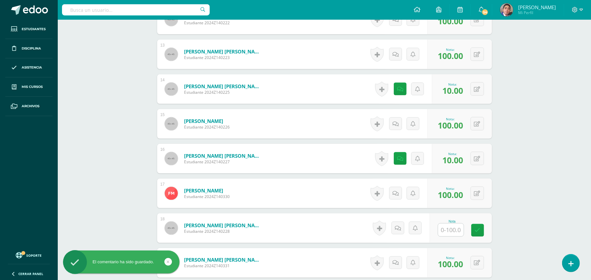
scroll to position [768, 0]
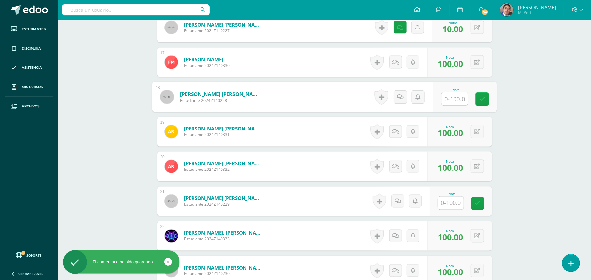
click at [448, 102] on input "text" at bounding box center [454, 99] width 26 height 13
type input "10"
click at [402, 94] on icon at bounding box center [400, 97] width 6 height 6
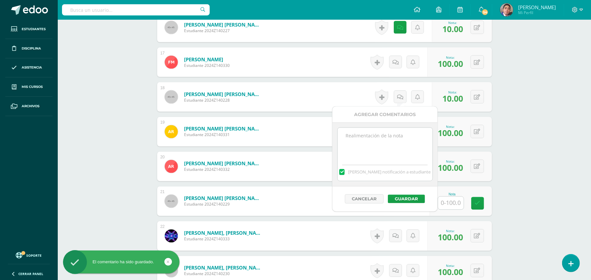
click at [407, 145] on textarea at bounding box center [385, 144] width 95 height 33
paste textarea "Estimada estudiante. Tiene pendiente esta actividad. Se le brinda la oportunida…"
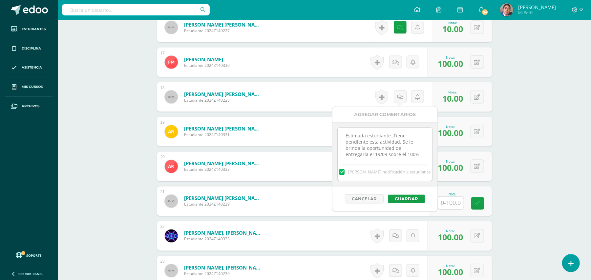
scroll to position [3, 0]
click at [365, 135] on textarea "Estimada estudiante. Tiene pendiente esta actividad. Se le brinda la oportunida…" at bounding box center [385, 144] width 95 height 33
type textarea "Estimado estudiante. Tiene pendiente esta actividad. Se le brinda la oportunida…"
click at [407, 201] on button "Guardar" at bounding box center [406, 199] width 37 height 9
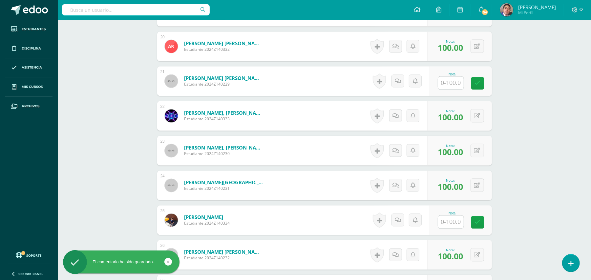
scroll to position [943, 0]
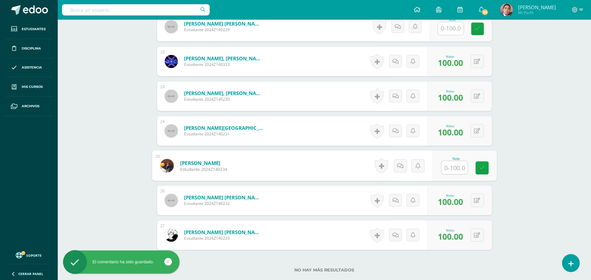
click at [449, 168] on input "text" at bounding box center [454, 167] width 26 height 13
type input "10"
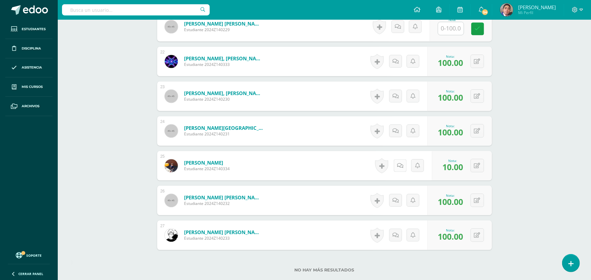
click at [395, 166] on link at bounding box center [400, 165] width 13 height 13
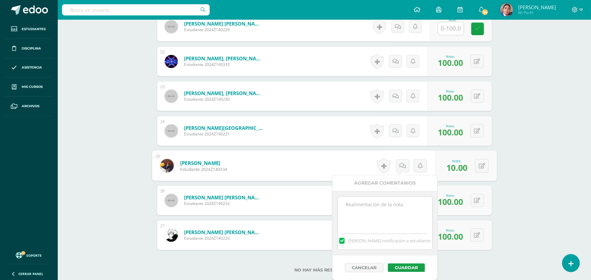
click at [376, 206] on textarea at bounding box center [385, 213] width 95 height 33
paste textarea "Estimada estudiante. Tiene pendiente esta actividad. Se le brinda la oportunida…"
type textarea "Estimada estudiante. Tiene pendiente esta actividad. Se le brinda la oportunida…"
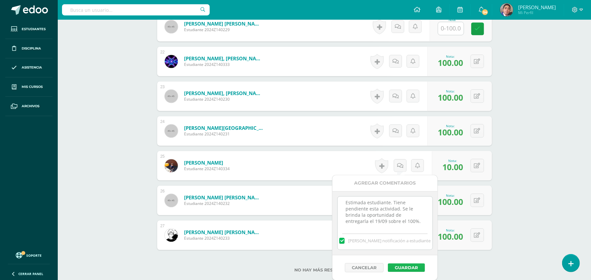
click at [413, 270] on button "Guardar" at bounding box center [406, 267] width 37 height 9
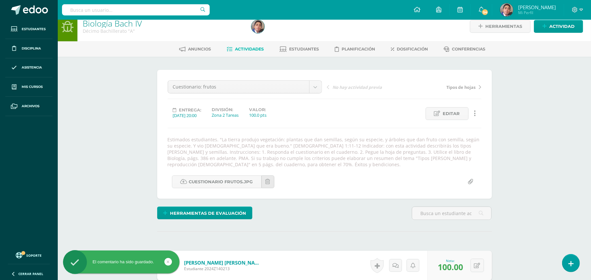
scroll to position [0, 0]
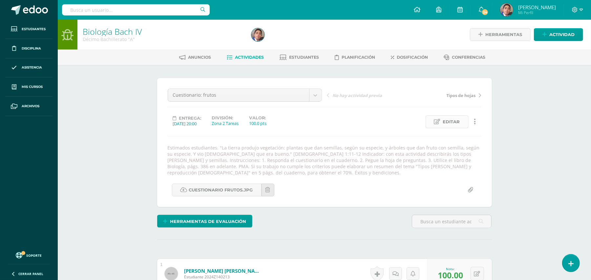
click at [448, 125] on span "Editar" at bounding box center [451, 122] width 17 height 12
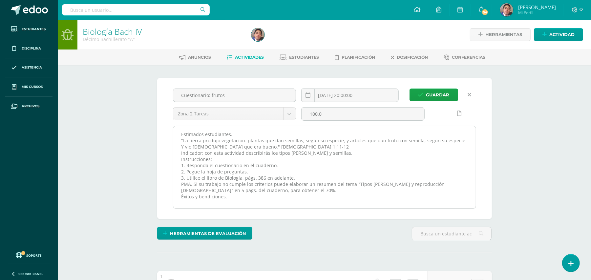
click at [441, 134] on textarea "Estimados estudiantes. "La tierra produjo vegetación: plantas que dan semillas,…" at bounding box center [324, 167] width 302 height 82
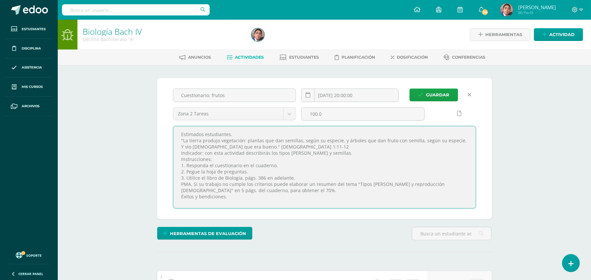
click at [473, 94] on link at bounding box center [469, 95] width 13 height 13
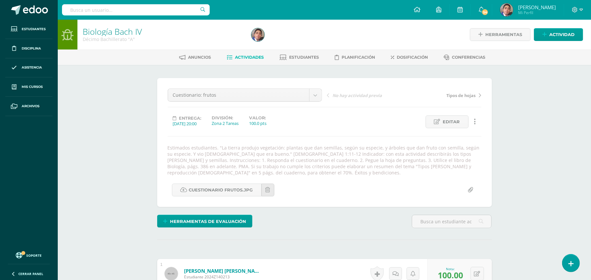
click at [544, 38] on link "Actividad" at bounding box center [558, 34] width 49 height 13
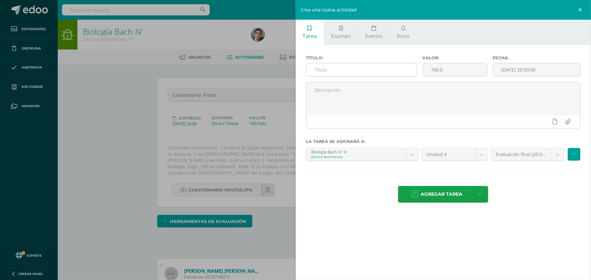
click at [358, 67] on input "text" at bounding box center [361, 69] width 111 height 13
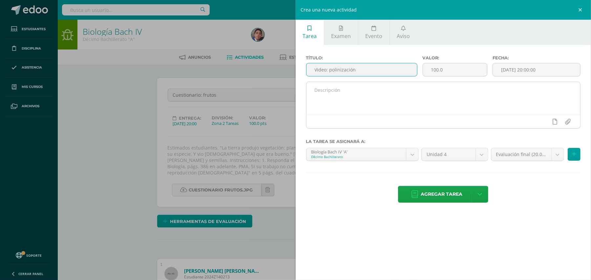
type input "Video: polinización"
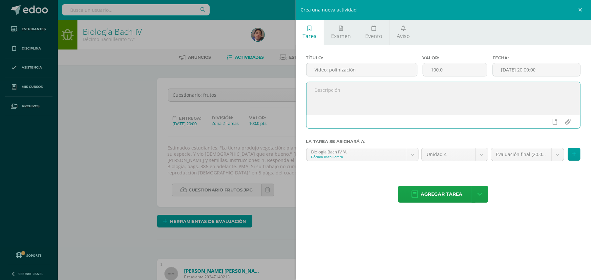
click at [361, 86] on textarea at bounding box center [443, 98] width 274 height 33
paste textarea "Estimados estudiantes. "La tierra produjo vegetación: plantas que dan semillas,…"
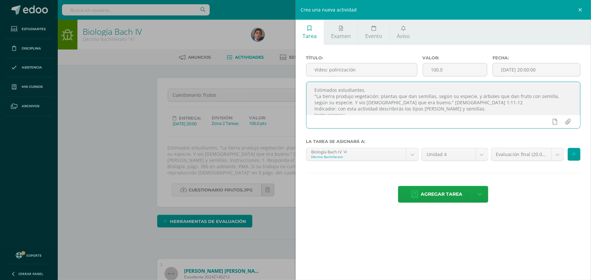
click at [348, 100] on textarea "Estimados estudiantes. "La tierra produjo vegetación: plantas que dan semillas,…" at bounding box center [443, 98] width 274 height 33
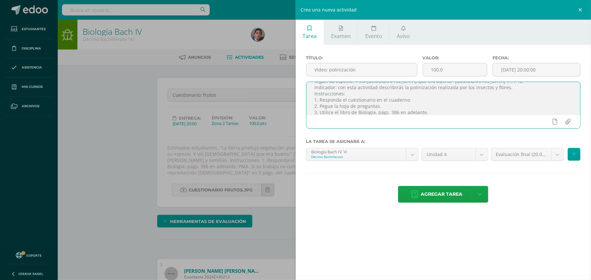
scroll to position [28, 0]
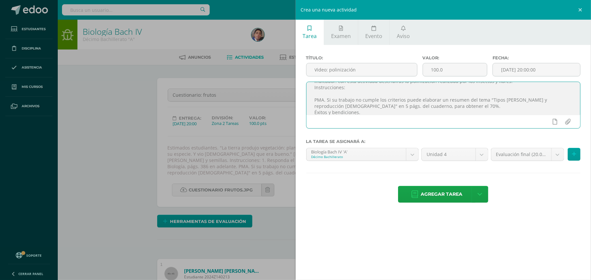
paste textarea
paste textarea "1. Elige al menos 2 plantas del jardín de tu casa. 2. Explica su método de poli…"
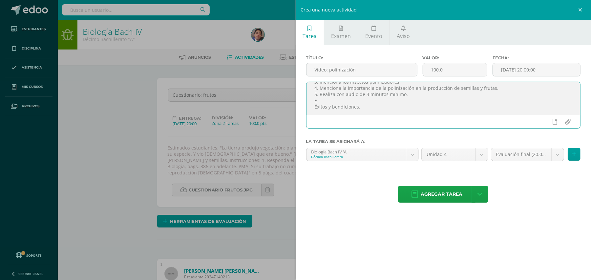
scroll to position [51, 0]
type textarea "Estimados estudiantes. "La tierra produjo vegetación: plantas que dan semillas,…"
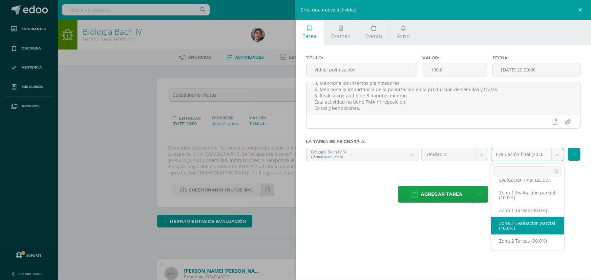
scroll to position [13, 0]
select select "30368"
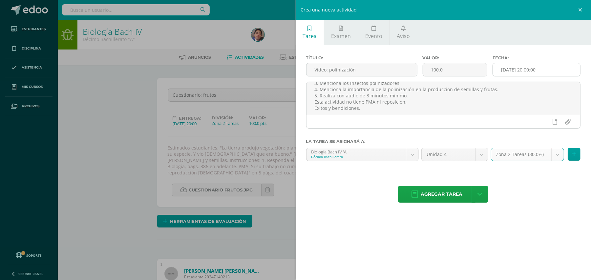
click at [522, 68] on input "[DATE] 20:00:00" at bounding box center [536, 69] width 87 height 13
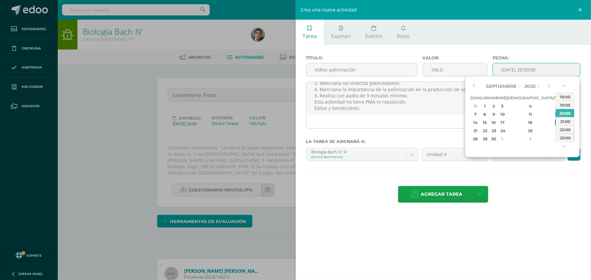
click at [555, 122] on div "19" at bounding box center [558, 123] width 6 height 8
type input "2025-09-19 20:00"
click at [380, 108] on textarea "Estimados estudiantes. "La tierra produjo vegetación: plantas que dan semillas,…" at bounding box center [443, 98] width 274 height 33
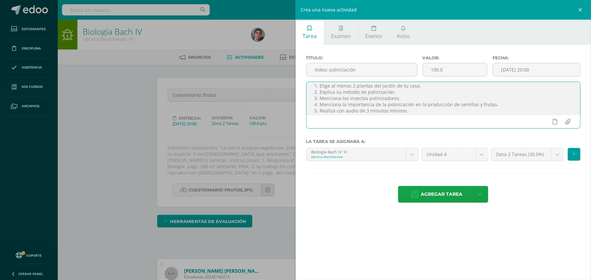
scroll to position [29, 0]
type textarea "Estimados estudiantes. "La tierra produjo vegetación: plantas que dan semillas,…"
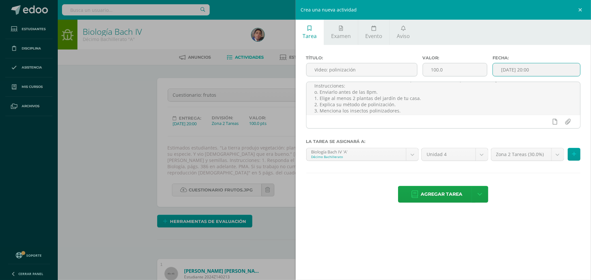
click at [522, 72] on input "2025-09-19 20:00" at bounding box center [536, 69] width 87 height 13
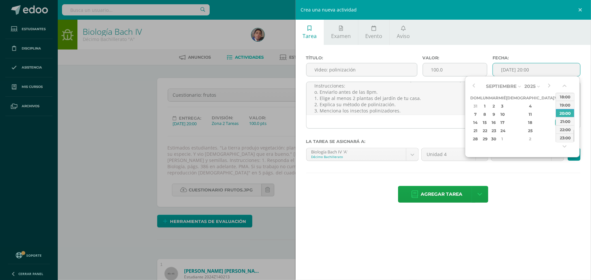
click at [550, 175] on div "Título: Video: polinización Valor: 100.0 Fecha: 2025-09-19 20:00 Estimados estu…" at bounding box center [444, 130] width 296 height 170
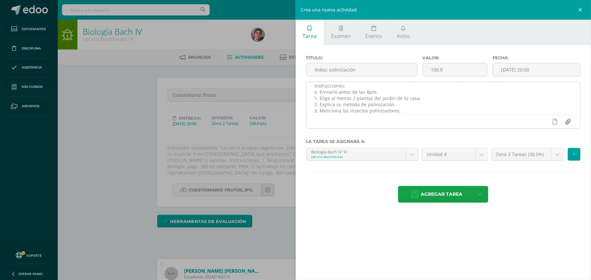
click at [566, 122] on input "file" at bounding box center [567, 121] width 13 height 12
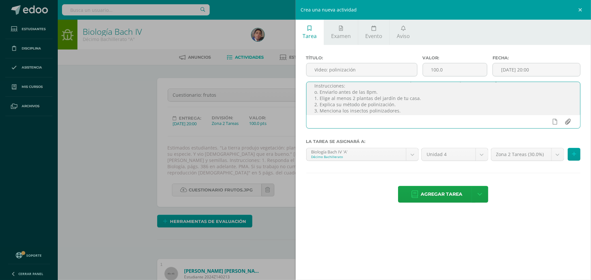
type input "C:\fakepath\Video polinización.jpg"
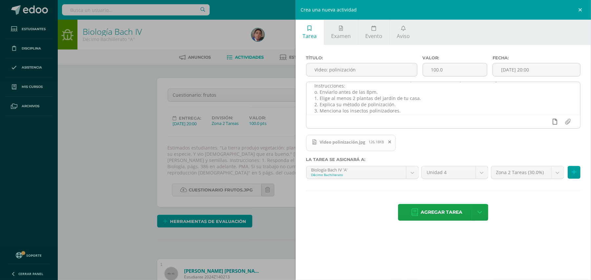
click at [554, 124] on icon at bounding box center [555, 122] width 5 height 6
click at [386, 91] on textarea "Estimados estudiantes. "La tierra produjo vegetación: plantas que dan semillas,…" at bounding box center [443, 98] width 274 height 33
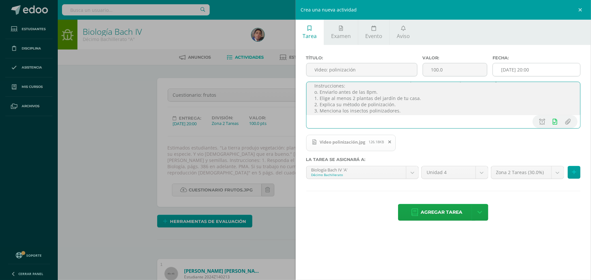
click at [548, 67] on input "2025-09-19 20:00" at bounding box center [536, 69] width 87 height 13
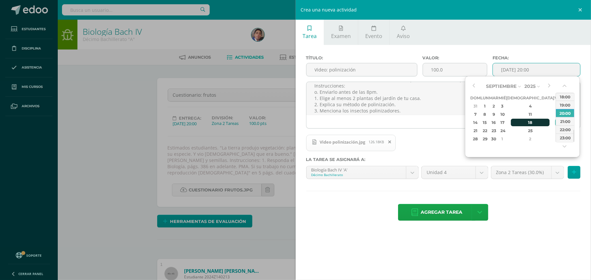
click at [522, 122] on div "18" at bounding box center [530, 123] width 39 height 8
type input "2025-09-18 20:00"
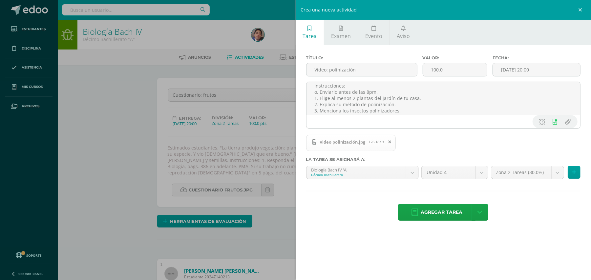
click at [548, 206] on div "Agregar tarea Agregar tarea y ocultar" at bounding box center [443, 213] width 275 height 18
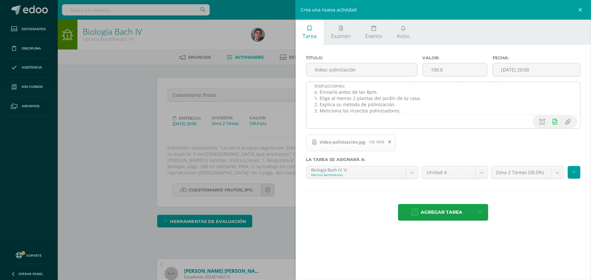
click at [388, 89] on textarea "Estimados estudiantes. "La tierra produjo vegetación: plantas que dan semillas,…" at bounding box center [443, 98] width 274 height 33
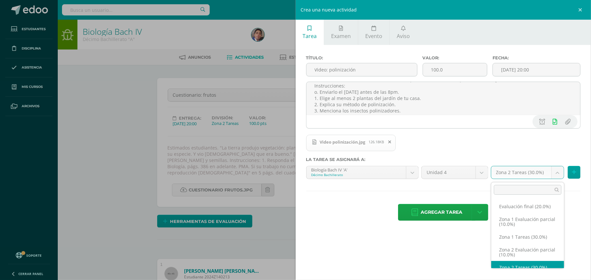
scroll to position [10, 0]
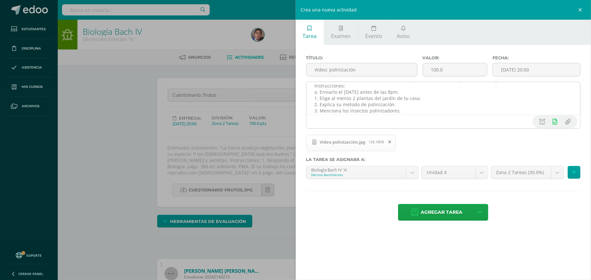
click at [401, 91] on textarea "Estimados estudiantes. "La tierra produjo vegetación: plantas que dan semillas,…" at bounding box center [443, 98] width 274 height 33
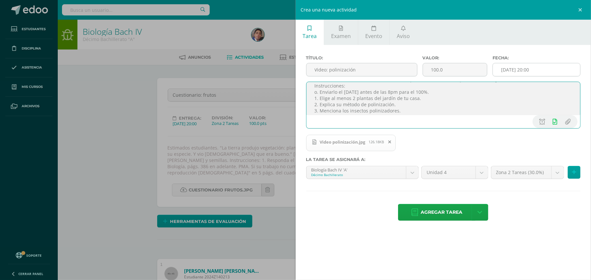
type textarea "Estimados estudiantes. "La tierra produjo vegetación: plantas que dan semillas,…"
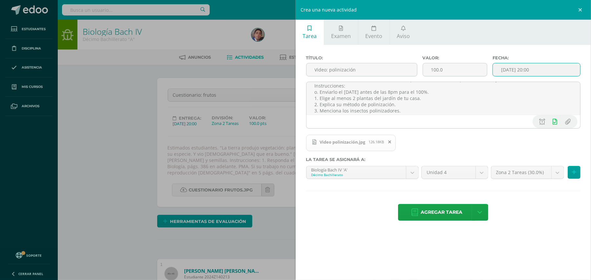
click at [527, 70] on input "2025-09-18 20:00" at bounding box center [536, 69] width 87 height 13
click at [527, 69] on input "2025-09-18 20:00" at bounding box center [536, 69] width 87 height 13
click at [454, 217] on span "Agregar tarea" at bounding box center [442, 212] width 42 height 16
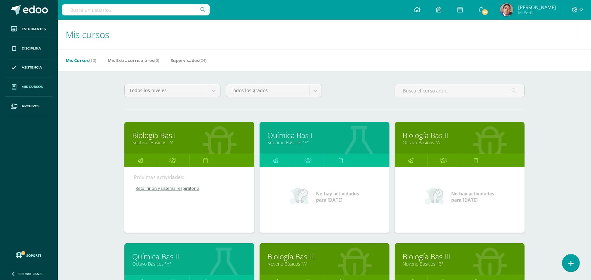
click at [457, 133] on link "Biología Bas II" at bounding box center [460, 135] width 114 height 10
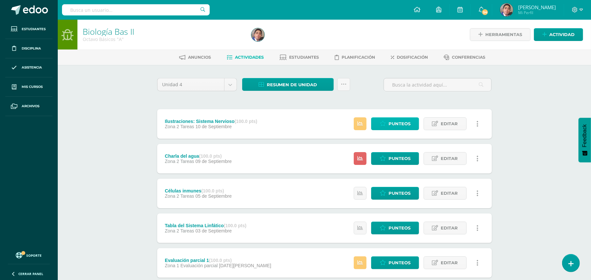
click at [387, 124] on link "Punteos" at bounding box center [395, 123] width 48 height 13
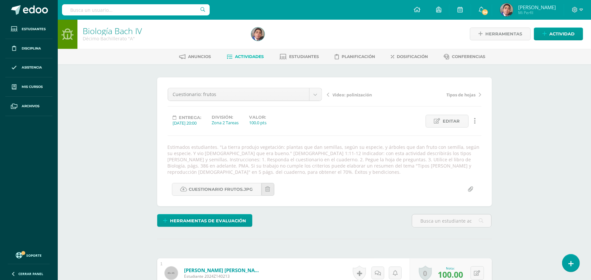
scroll to position [1, 0]
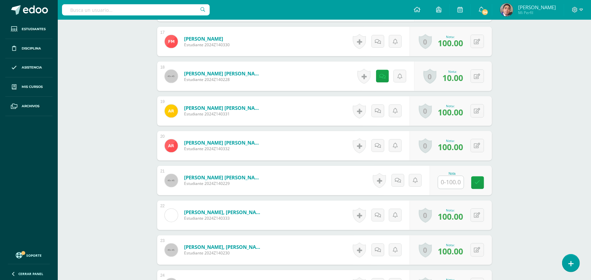
scroll to position [964, 0]
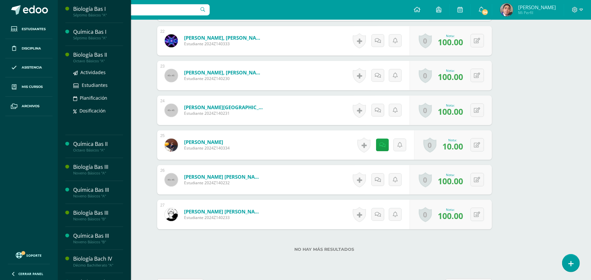
click at [91, 52] on div "Biología Bas II" at bounding box center [98, 55] width 50 height 8
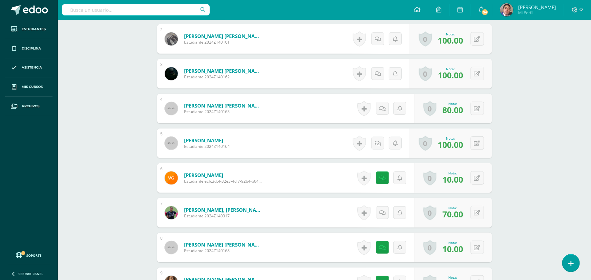
scroll to position [273, 0]
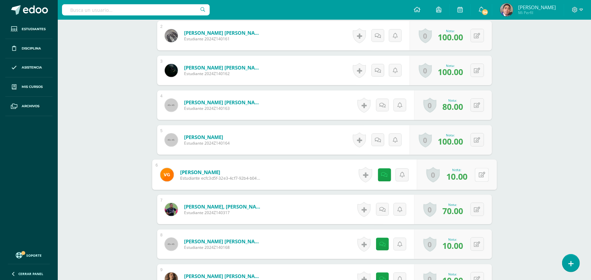
click at [474, 169] on div "0 [GEOGRAPHIC_DATA] Logros obtenidos Aún no hay logros agregados Nota: 10.00" at bounding box center [457, 175] width 80 height 31
click at [483, 172] on icon at bounding box center [481, 175] width 7 height 6
type input "100"
click at [548, 152] on div "Biología Bas II Octavo Básicos "A" Herramientas Detalle de asistencias Activida…" at bounding box center [324, 249] width 533 height 1005
click at [534, 83] on div "Biología Bas II Octavo Básicos "A" Herramientas Detalle de asistencias Activida…" at bounding box center [324, 249] width 533 height 1005
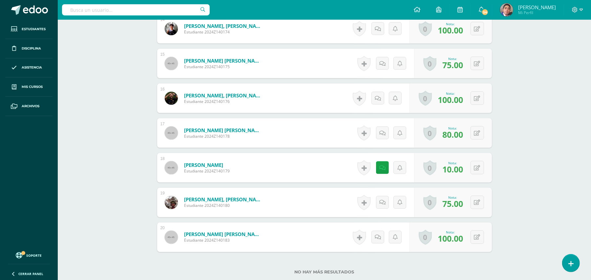
scroll to position [701, 0]
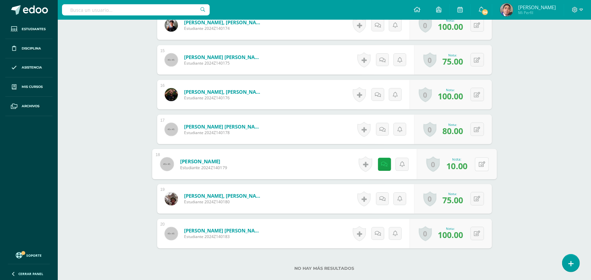
click at [480, 157] on button at bounding box center [482, 164] width 14 height 14
type input "100"
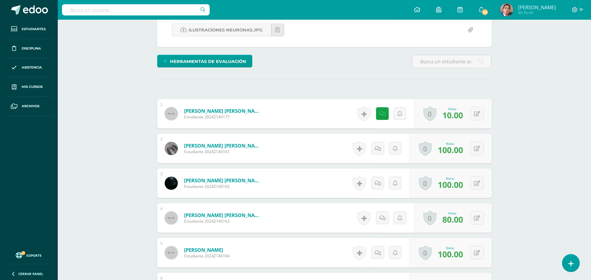
scroll to position [159, 0]
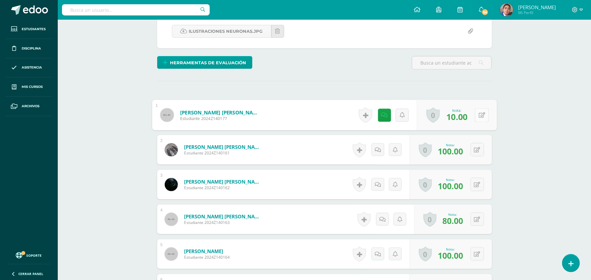
click at [475, 112] on button at bounding box center [482, 115] width 14 height 14
type input "100"
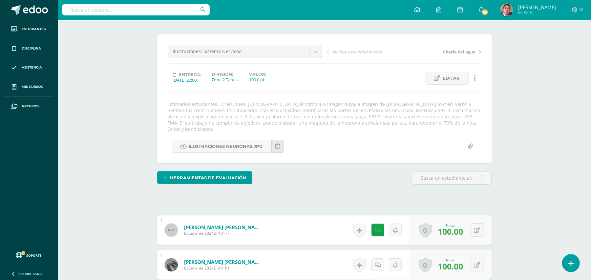
scroll to position [0, 0]
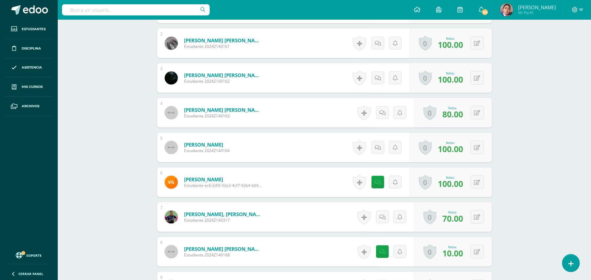
scroll to position [245, 0]
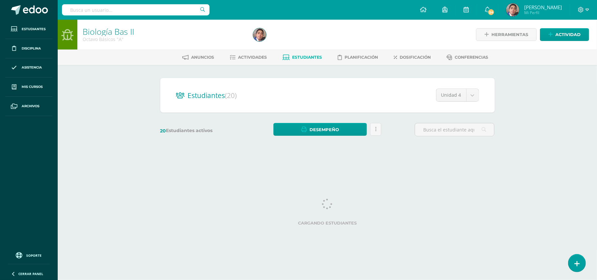
click at [117, 135] on div "Biología Bas II Octavo Básicos "A" Herramientas Detalle de asistencias Activida…" at bounding box center [328, 88] width 540 height 136
click at [116, 129] on div "Biología Bas II Octavo Básicos "A" Herramientas Detalle de asistencias Activida…" at bounding box center [328, 88] width 540 height 136
click at [121, 110] on div "Biología Bas II Octavo Básicos "A" Herramientas Detalle de asistencias Activida…" at bounding box center [328, 88] width 540 height 136
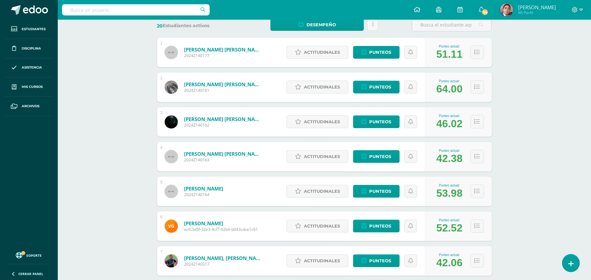
scroll to position [87, 0]
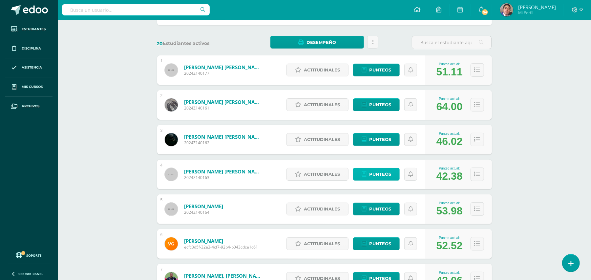
click at [373, 176] on span "Punteos" at bounding box center [380, 174] width 22 height 12
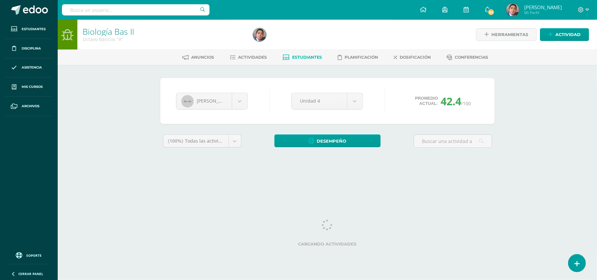
click at [510, 90] on div "Biología Bas II Octavo Básicos "A" Herramientas Detalle de asistencias Activida…" at bounding box center [328, 98] width 540 height 157
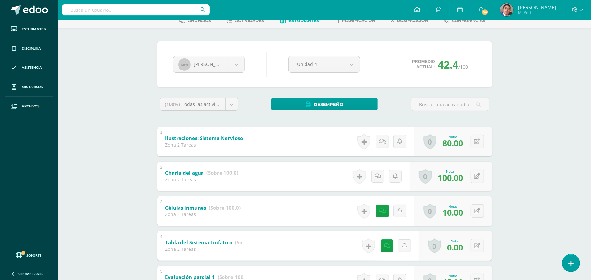
scroll to position [35, 0]
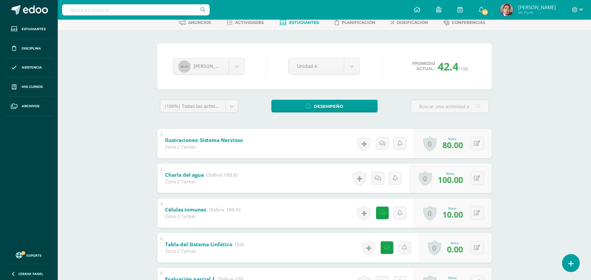
click at [86, 62] on div "Biología Bas II Octavo Básicos "A" Herramientas Detalle de asistencias Activida…" at bounding box center [324, 285] width 533 height 600
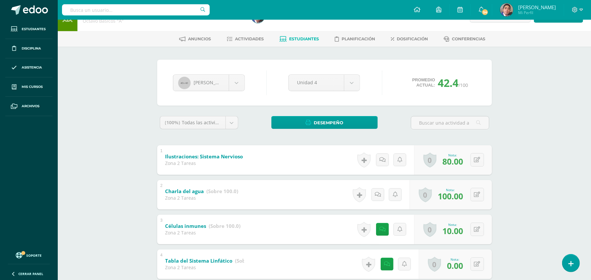
scroll to position [0, 0]
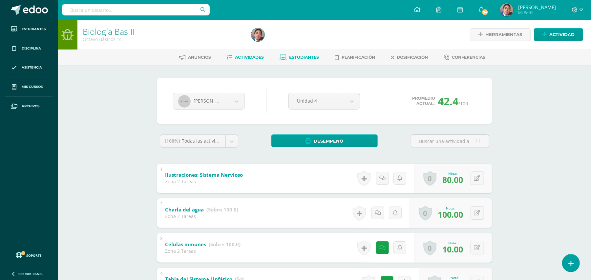
click at [239, 54] on link "Actividades" at bounding box center [245, 57] width 37 height 10
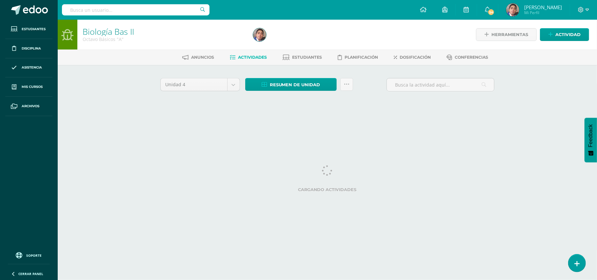
click at [89, 122] on html "Estudiantes Disciplina Asistencia Mis cursos Archivos Soporte Ayuda Reportar un…" at bounding box center [298, 61] width 597 height 122
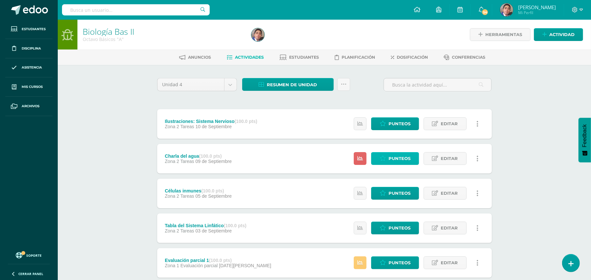
click at [393, 159] on span "Punteos" at bounding box center [399, 159] width 22 height 12
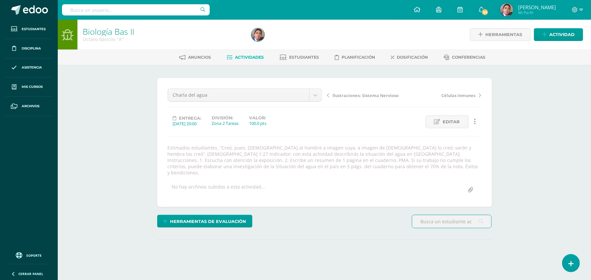
click at [90, 125] on div "Biología Bas II Octavo Básicos "A" Herramientas Detalle de asistencias Activida…" at bounding box center [324, 155] width 533 height 271
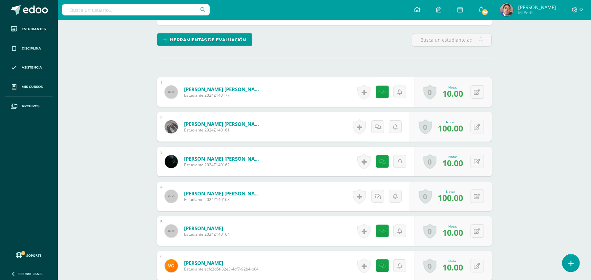
scroll to position [181, 0]
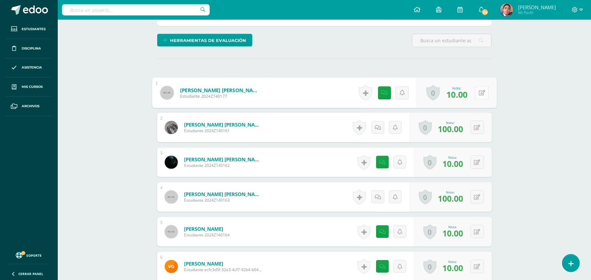
click at [480, 86] on button at bounding box center [482, 93] width 14 height 14
type input "100"
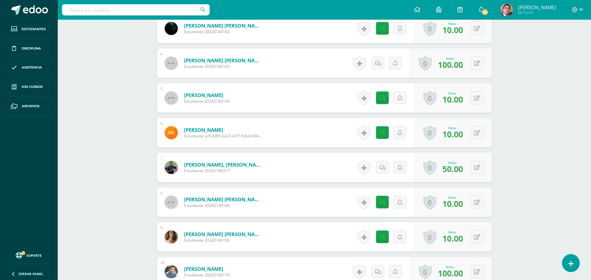
scroll to position [332, 0]
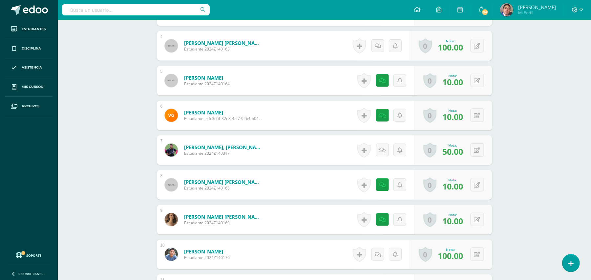
click at [114, 91] on div "Biología Bas II Octavo Básicos "A" Herramientas Detalle de asistencias Activida…" at bounding box center [324, 189] width 533 height 1005
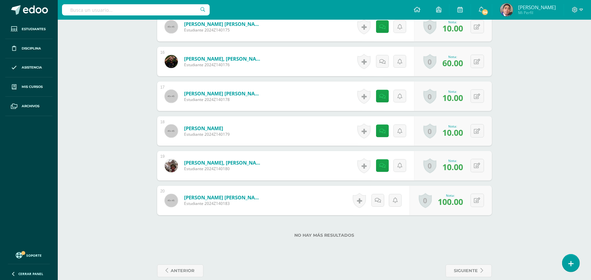
scroll to position [735, 0]
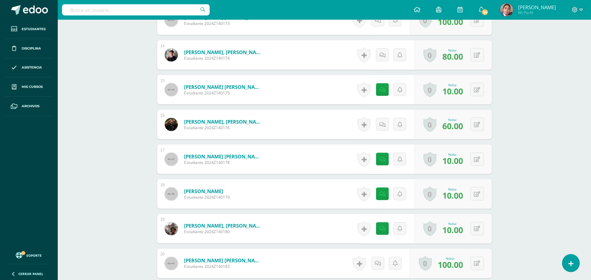
scroll to position [612, 0]
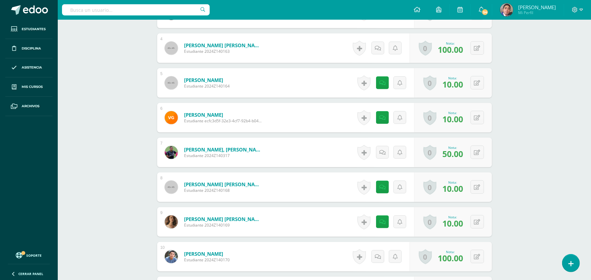
scroll to position [315, 0]
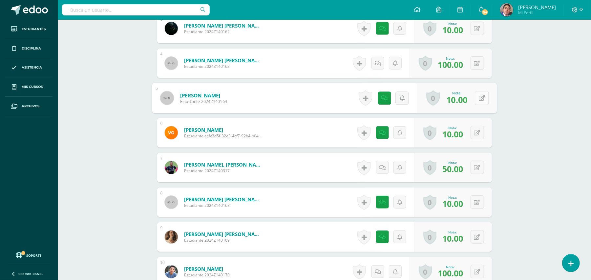
click at [477, 93] on button at bounding box center [482, 98] width 14 height 14
type input "100"
click at [517, 118] on div "Biología Bas II Octavo Básicos "A" Herramientas Detalle de asistencias Activida…" at bounding box center [324, 207] width 533 height 1005
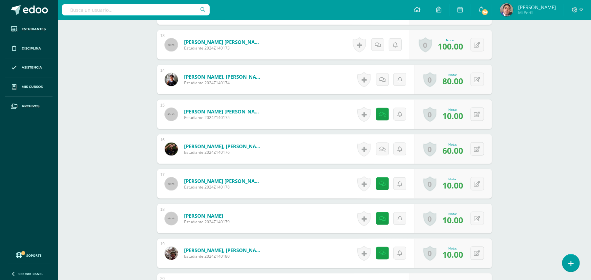
scroll to position [647, 0]
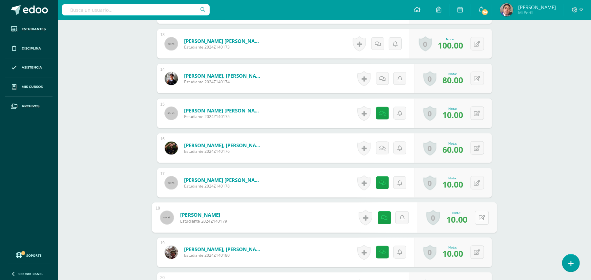
click at [476, 211] on button at bounding box center [482, 218] width 14 height 14
type input "100"
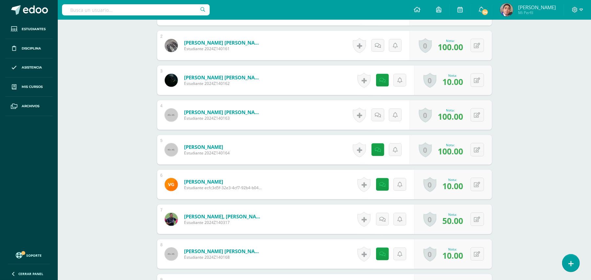
scroll to position [262, 0]
click at [87, 66] on div "Biología Bas II Octavo Básicos "A" Herramientas Detalle de asistencias Activida…" at bounding box center [324, 259] width 533 height 1005
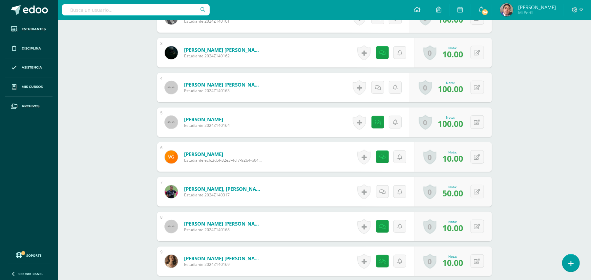
scroll to position [297, 0]
